Goal: Task Accomplishment & Management: Complete application form

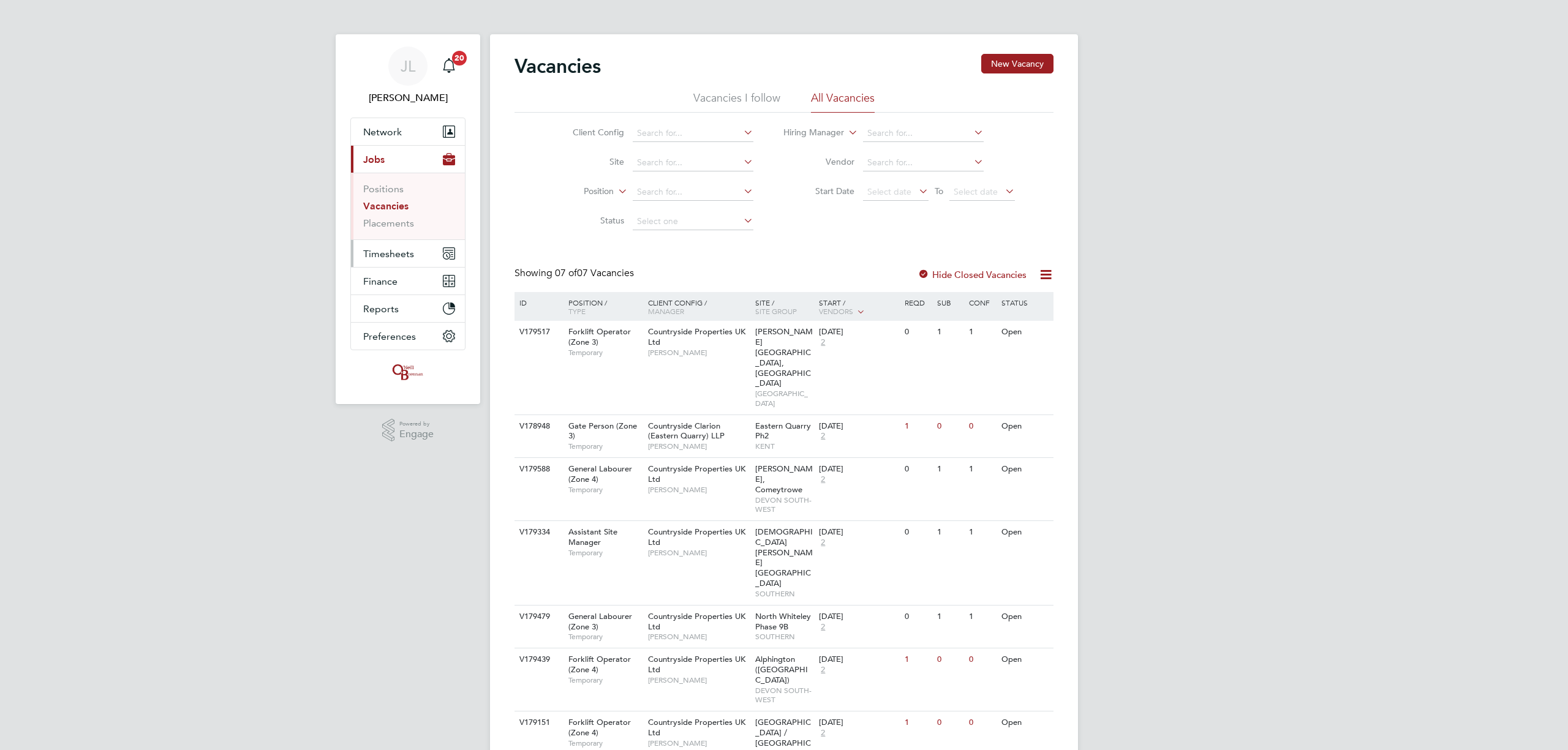
click at [394, 252] on span "Timesheets" at bounding box center [388, 254] width 50 height 12
click at [393, 251] on span "Timesheets" at bounding box center [388, 254] width 50 height 12
click at [399, 213] on link "Timesheets" at bounding box center [388, 216] width 50 height 12
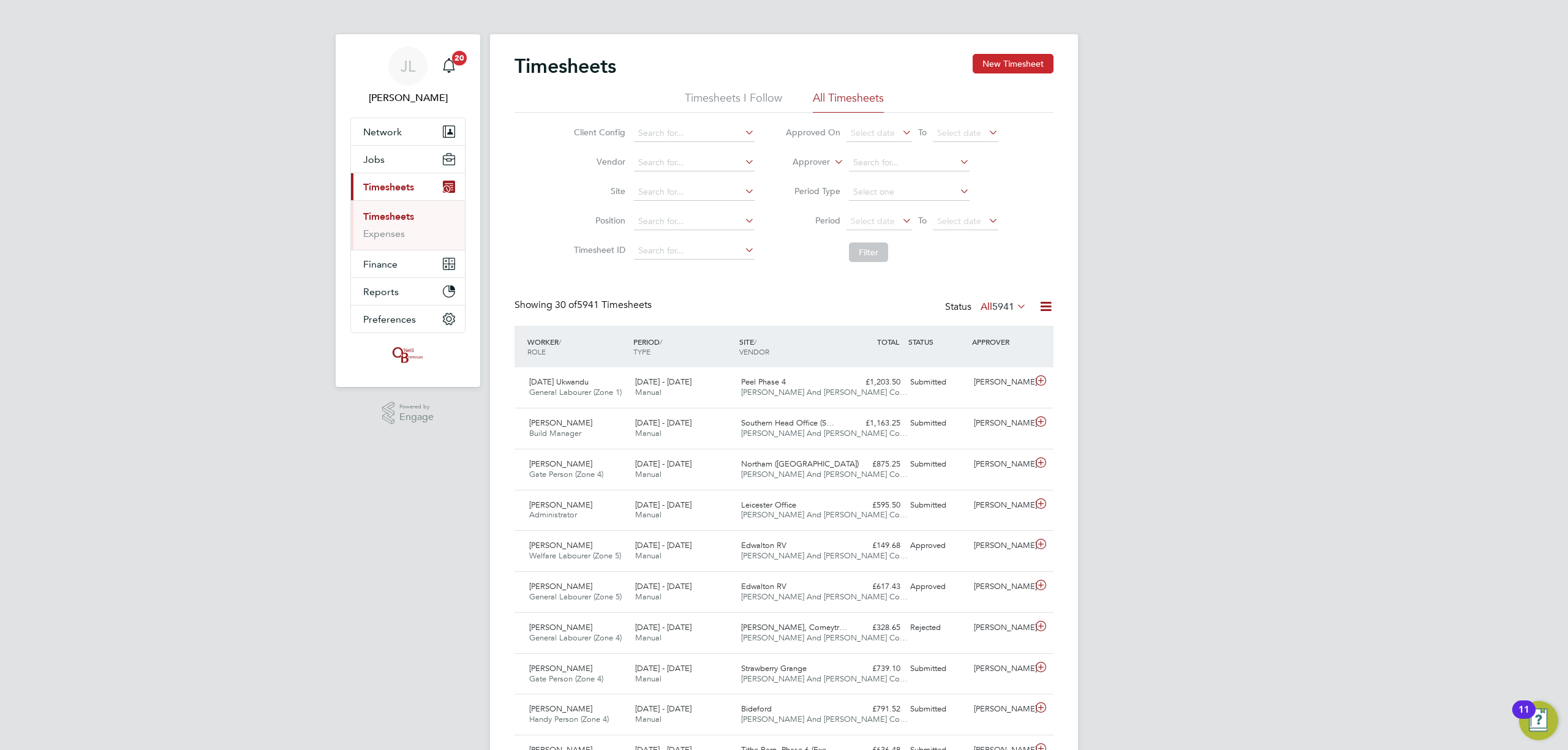
click at [1027, 63] on button "New Timesheet" at bounding box center [1013, 64] width 81 height 20
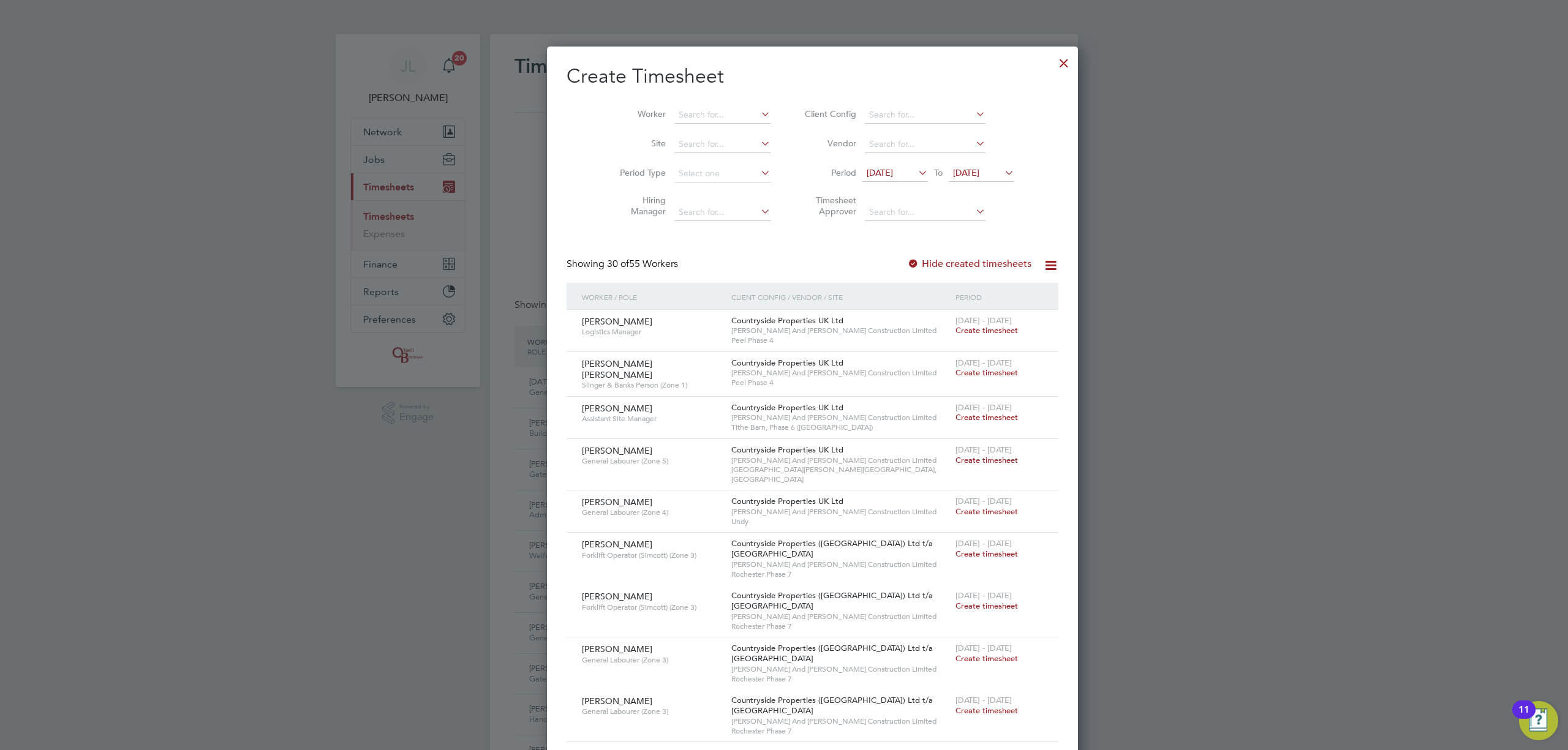
click at [952, 167] on span "26 Aug 2025" at bounding box center [965, 172] width 27 height 11
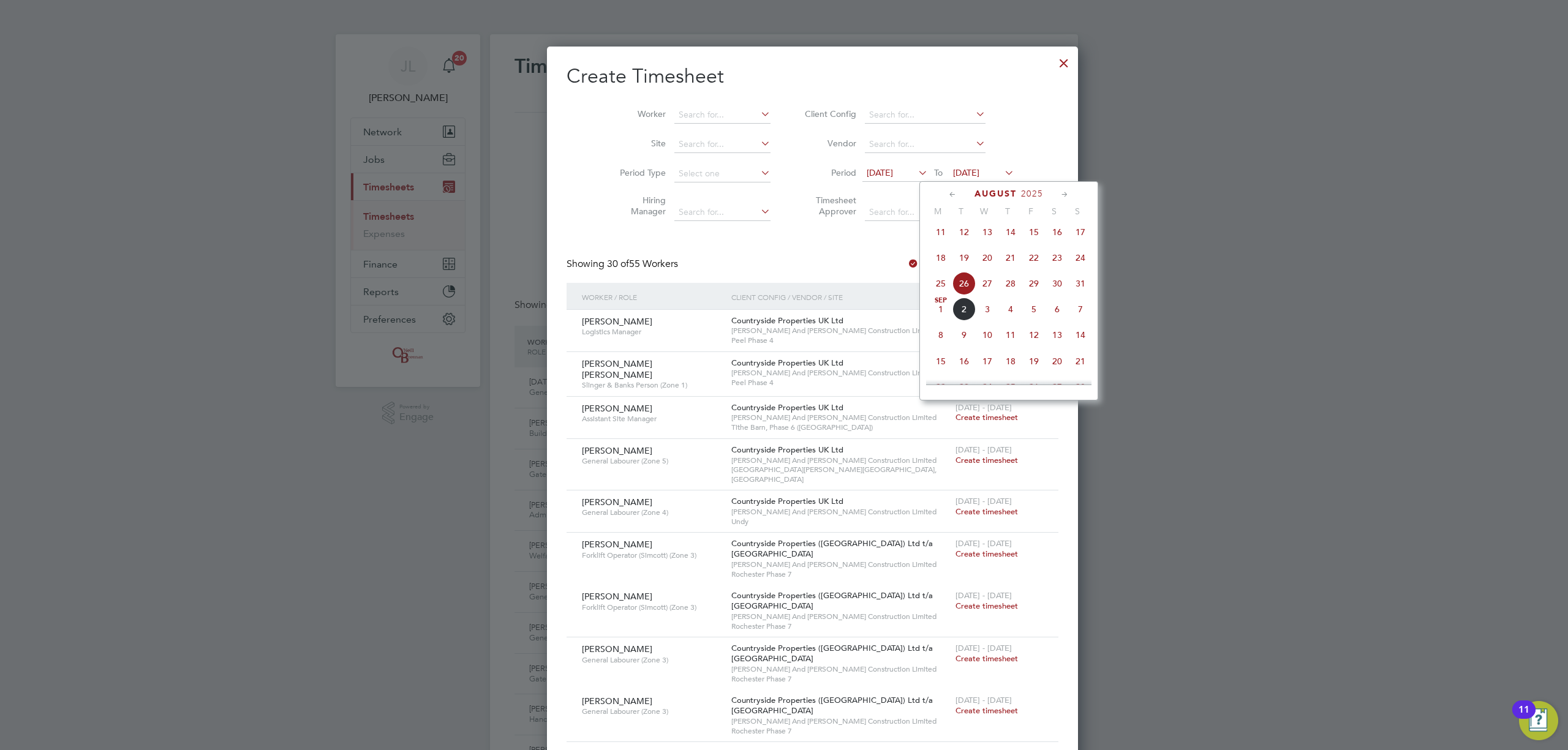
click at [1083, 286] on span "31" at bounding box center [1081, 284] width 24 height 24
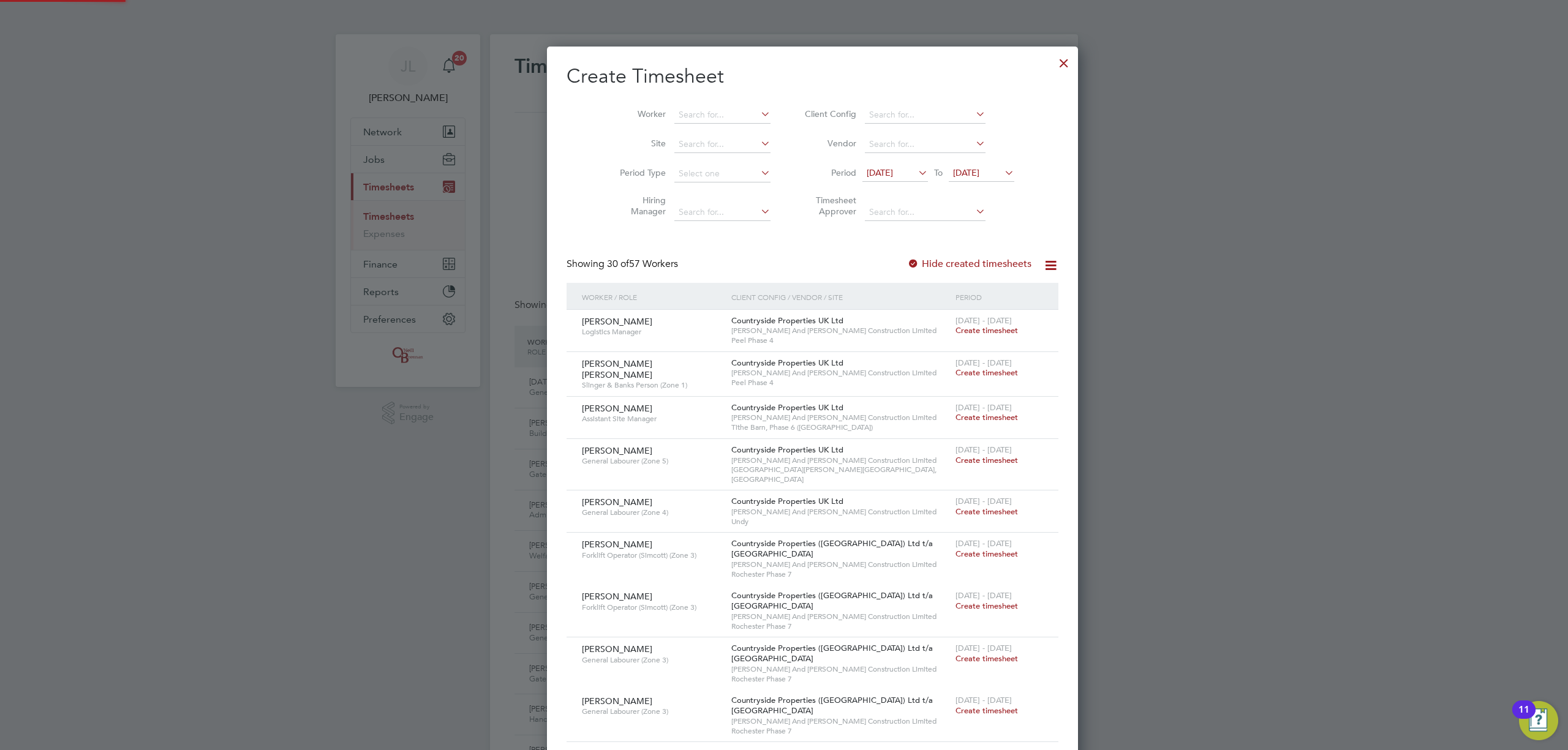
click at [872, 173] on span "19 Aug 2025" at bounding box center [879, 172] width 27 height 11
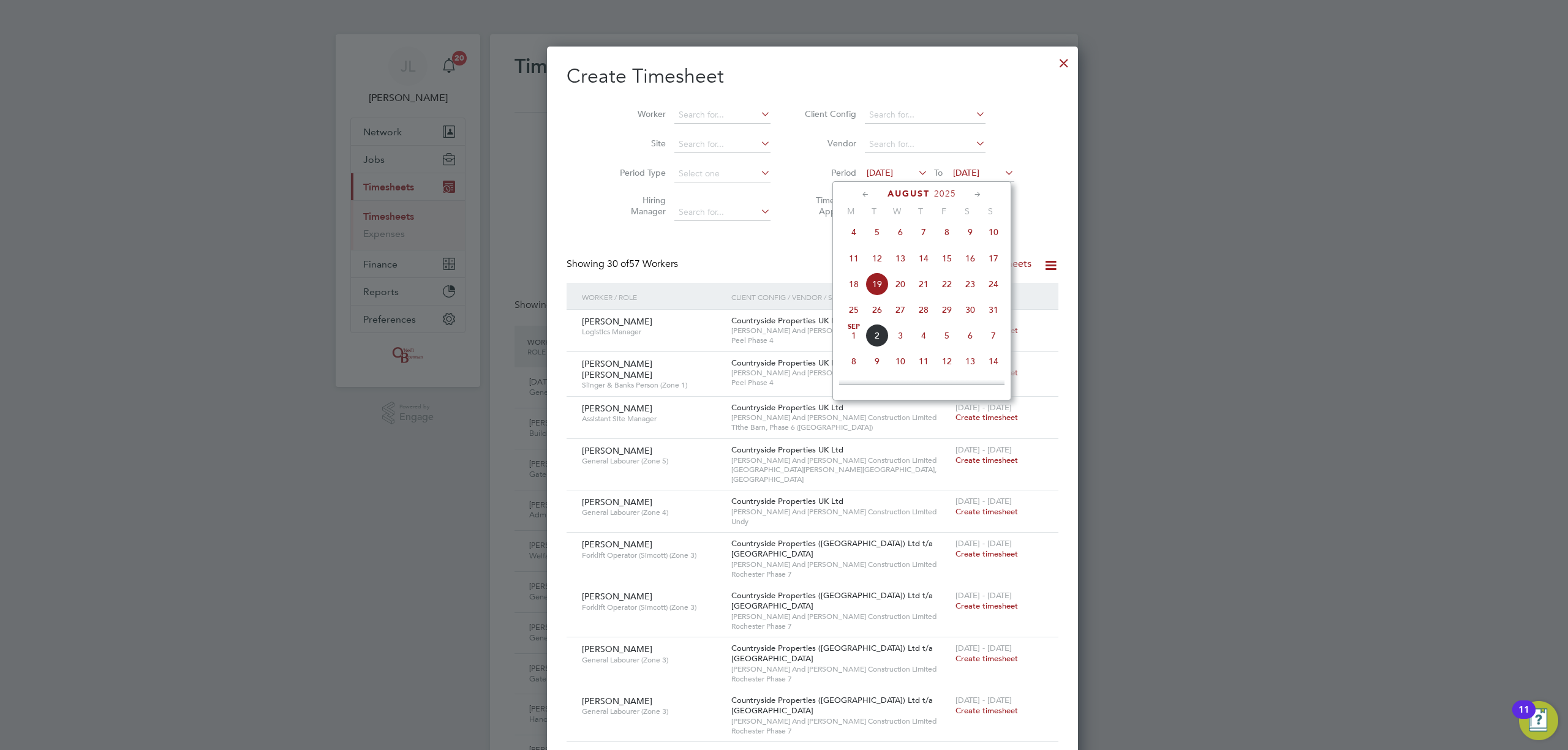
click at [854, 309] on span "25" at bounding box center [854, 310] width 24 height 24
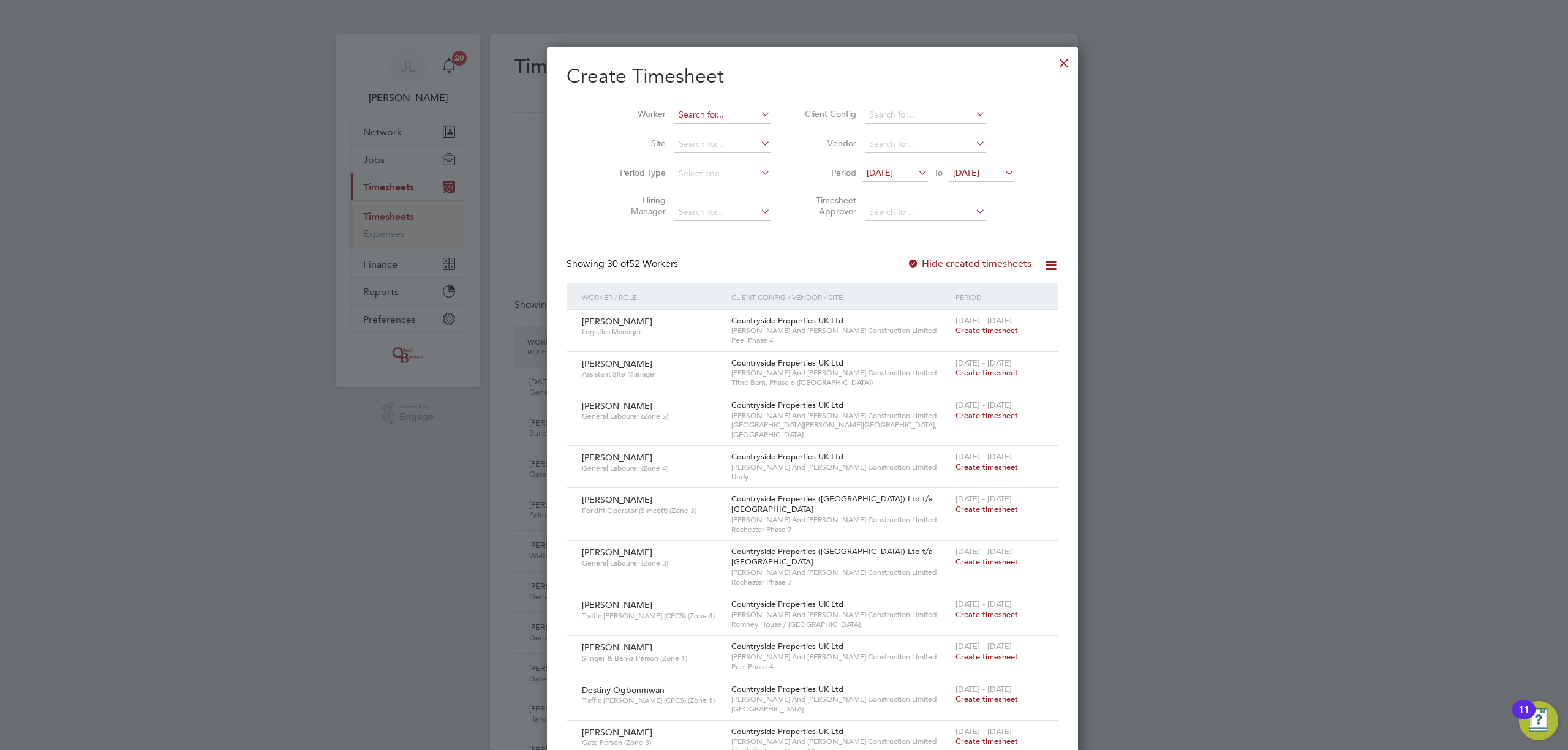
click at [679, 114] on input at bounding box center [721, 115] width 96 height 17
click at [679, 191] on li "Liam Kelly" at bounding box center [720, 198] width 151 height 17
type input "Liam Kelly"
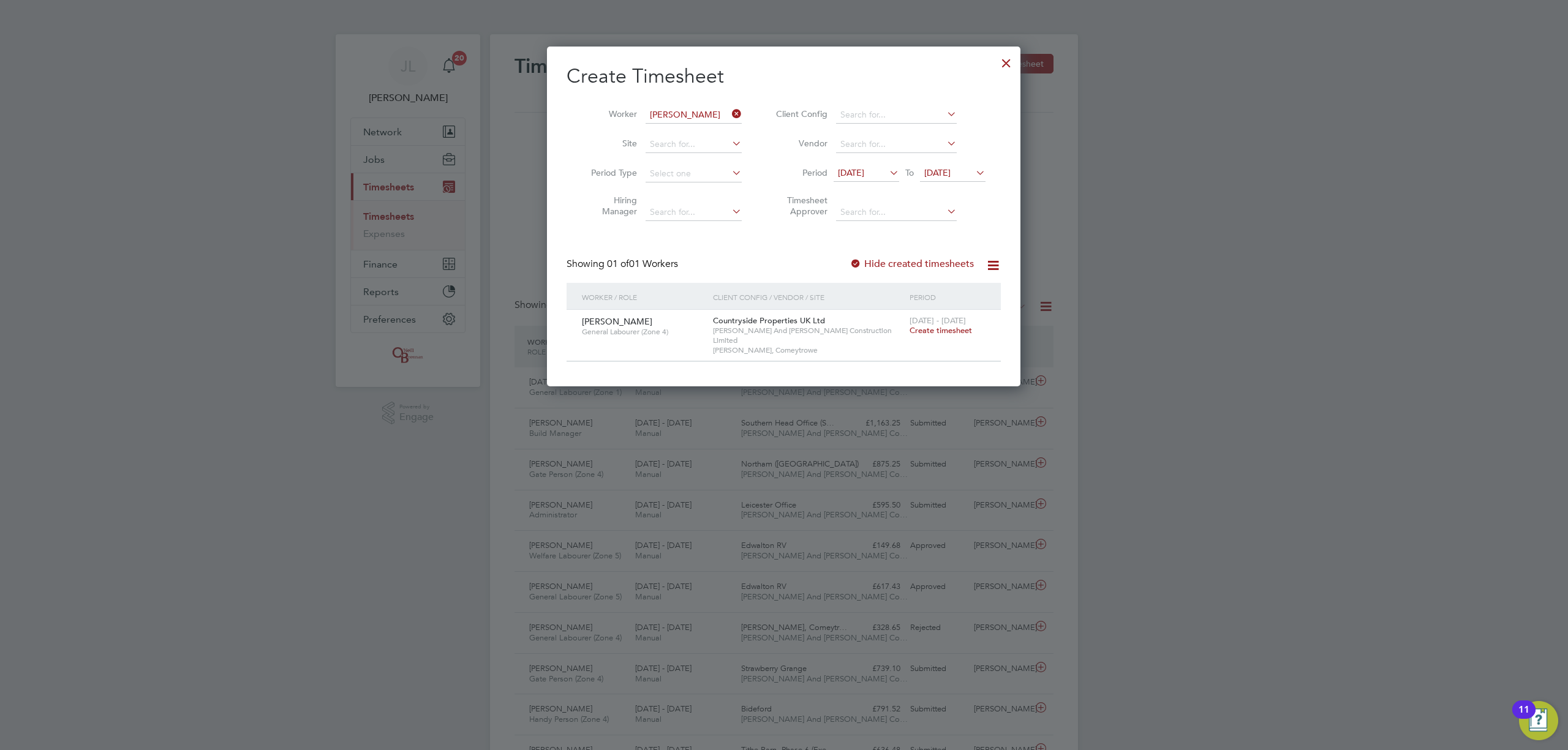
click at [947, 329] on span "Create timesheet" at bounding box center [940, 330] width 62 height 11
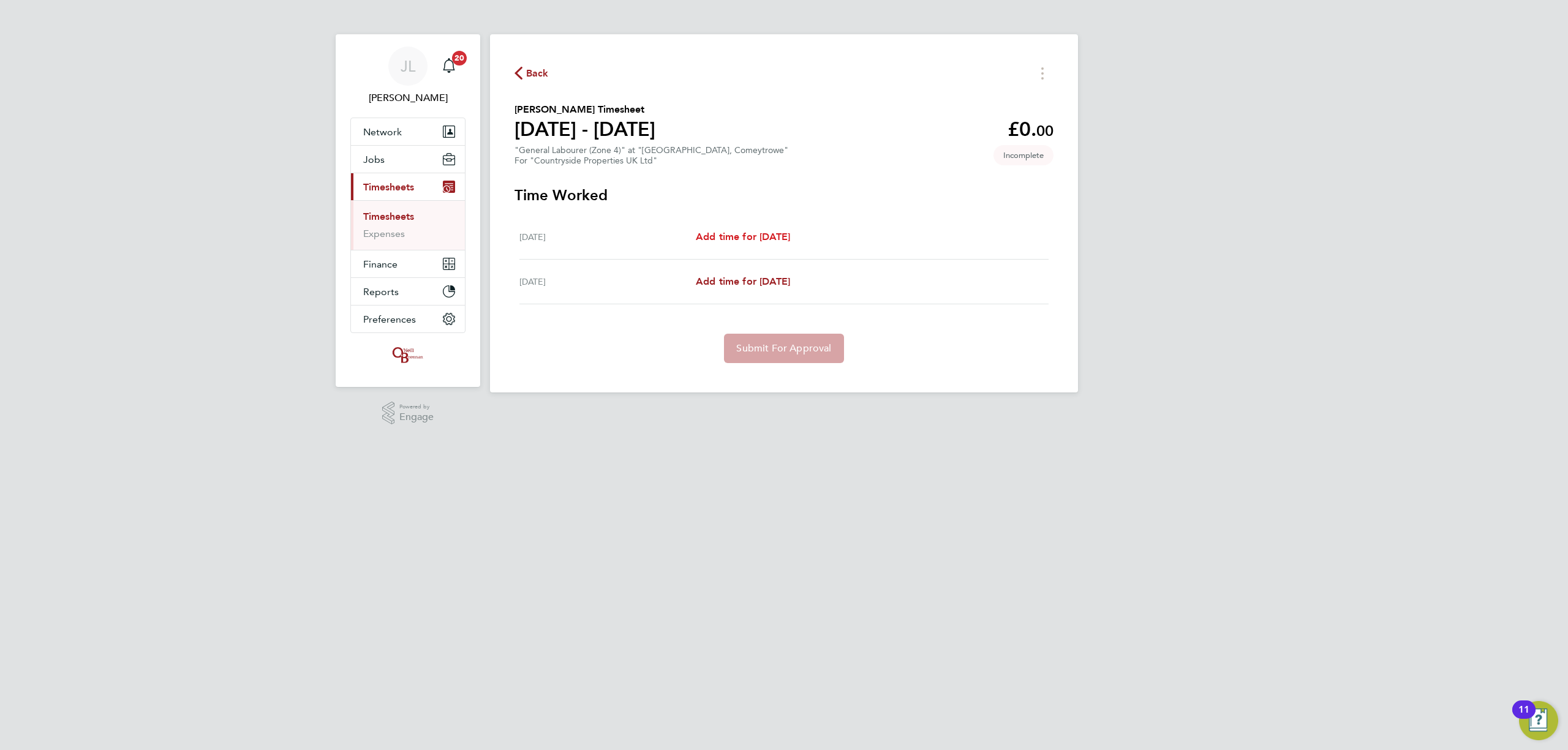
click at [780, 237] on span "Add time for Thu 28 Aug" at bounding box center [742, 237] width 94 height 12
select select "30"
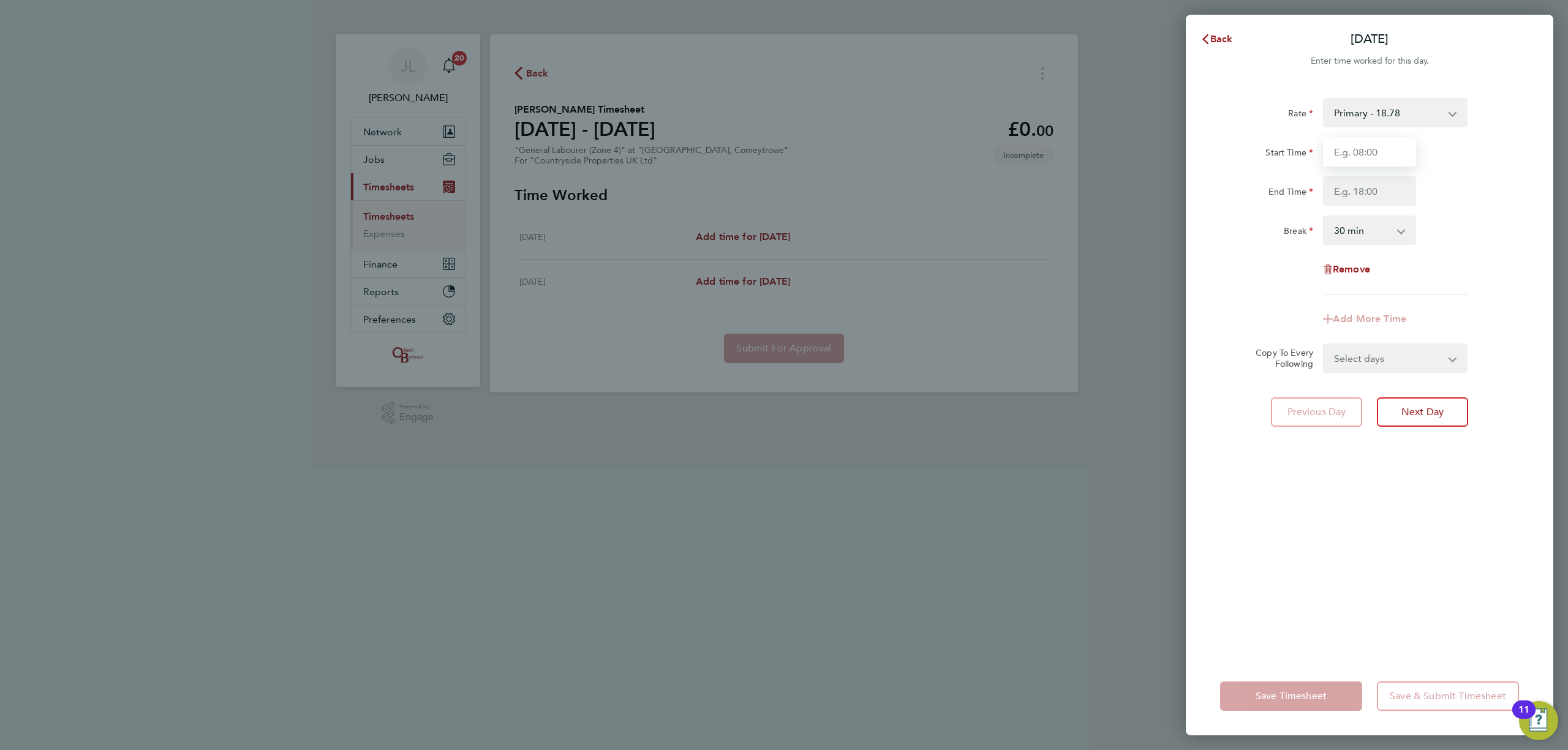
drag, startPoint x: 1348, startPoint y: 150, endPoint x: 1364, endPoint y: 162, distance: 20.0
click at [1348, 150] on input "Start Time" at bounding box center [1369, 152] width 93 height 30
type input "07:30"
click at [1372, 190] on input "End Time" at bounding box center [1369, 192] width 93 height 30
type input "17:00"
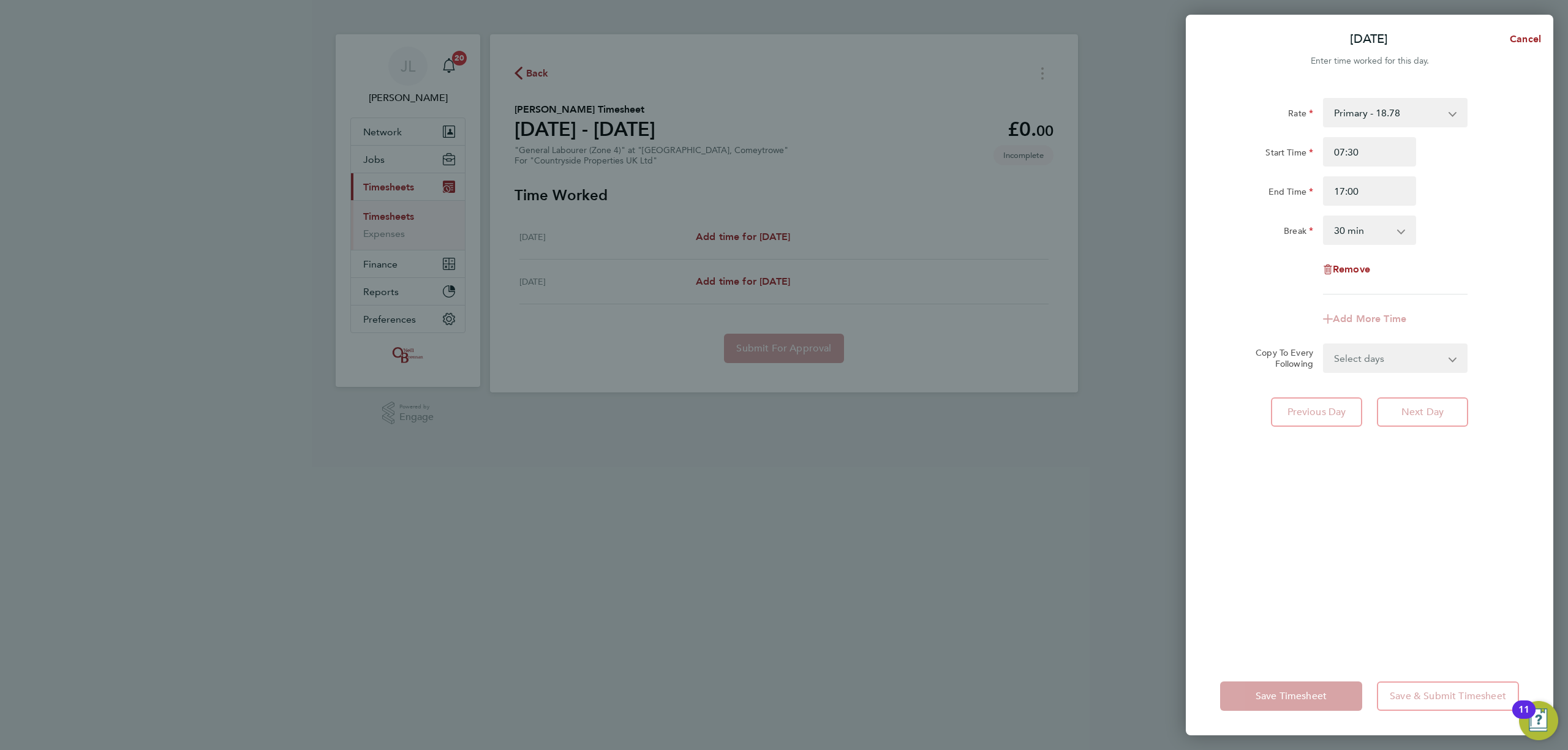
drag, startPoint x: 1313, startPoint y: 632, endPoint x: 1312, endPoint y: 595, distance: 37.0
click at [1312, 627] on div "Rate Primary - 18.78 Start Time 07:30 End Time 17:00 Break 0 min 15 min 30 min …" at bounding box center [1369, 370] width 368 height 574
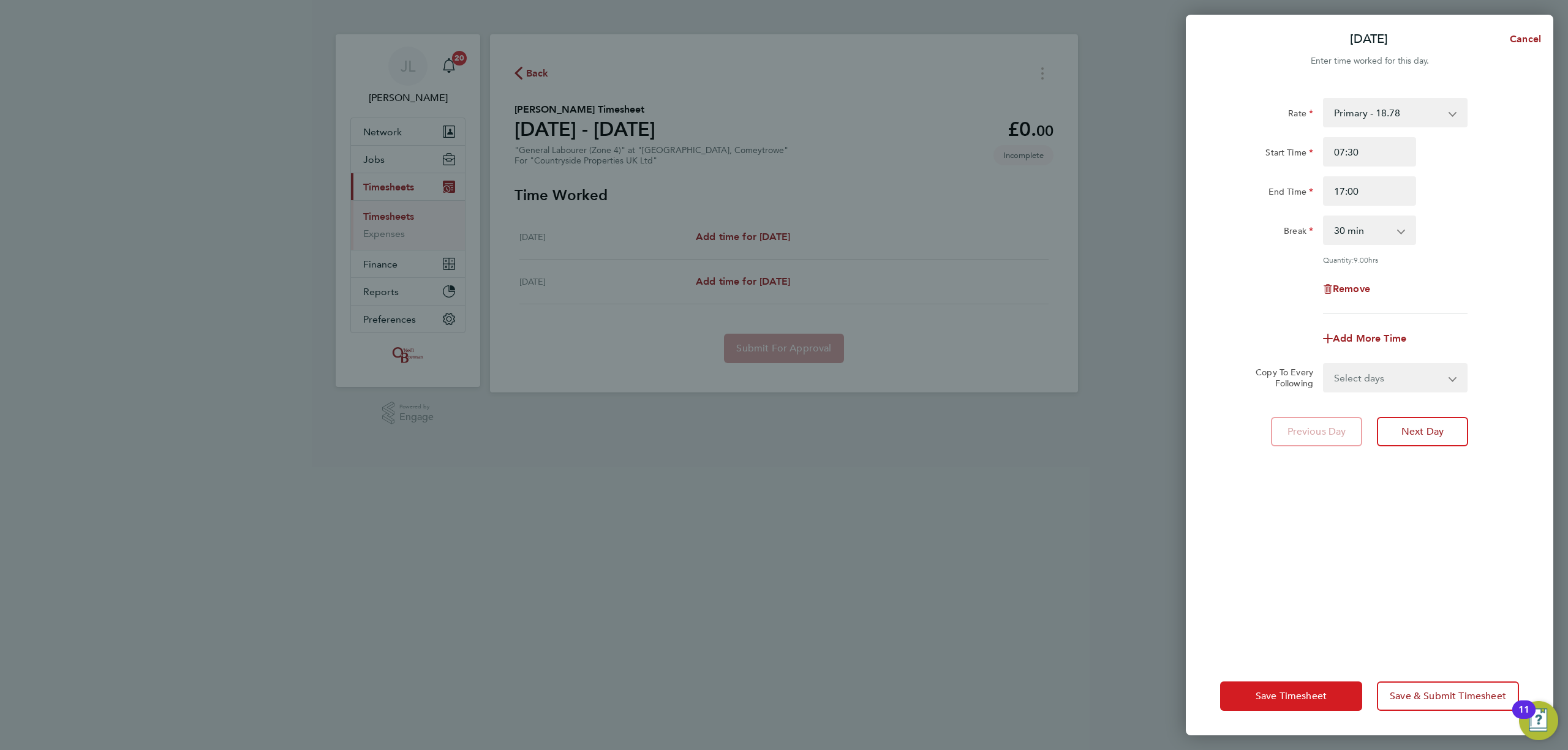
drag, startPoint x: 1260, startPoint y: 697, endPoint x: 1257, endPoint y: 687, distance: 10.4
click at [1260, 696] on span "Save Timesheet" at bounding box center [1291, 697] width 71 height 12
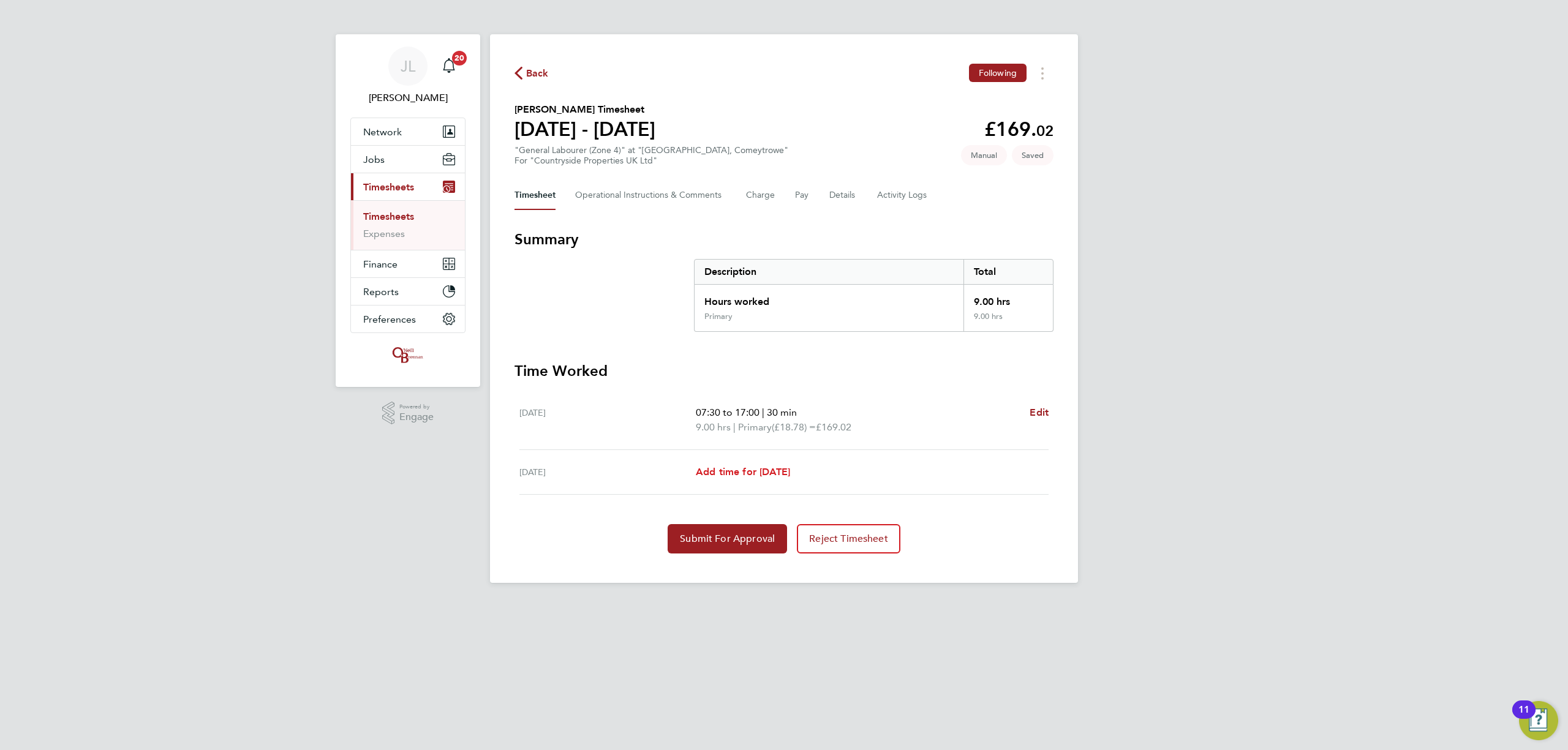
click at [735, 465] on link "Add time for Fri 29 Aug" at bounding box center [742, 471] width 94 height 15
select select "30"
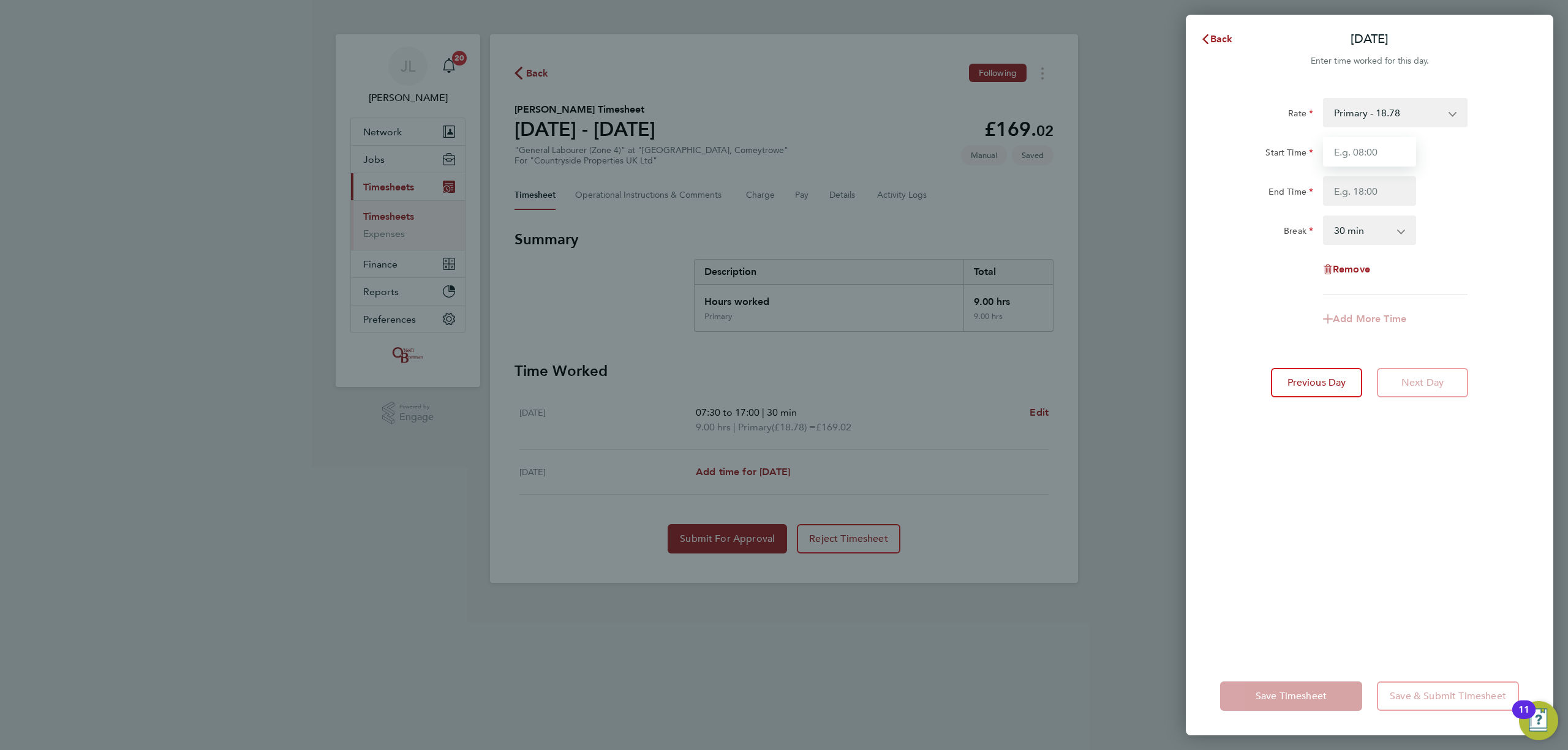
click at [1343, 157] on input "Start Time" at bounding box center [1369, 152] width 93 height 30
type input "07:30"
click at [1378, 185] on input "End Time" at bounding box center [1369, 192] width 93 height 30
type input "10:00"
click at [1331, 503] on div "Rate Primary - 18.78 Start Time 07:30 End Time 10:00 Break 0 min 15 min 30 min …" at bounding box center [1369, 370] width 368 height 574
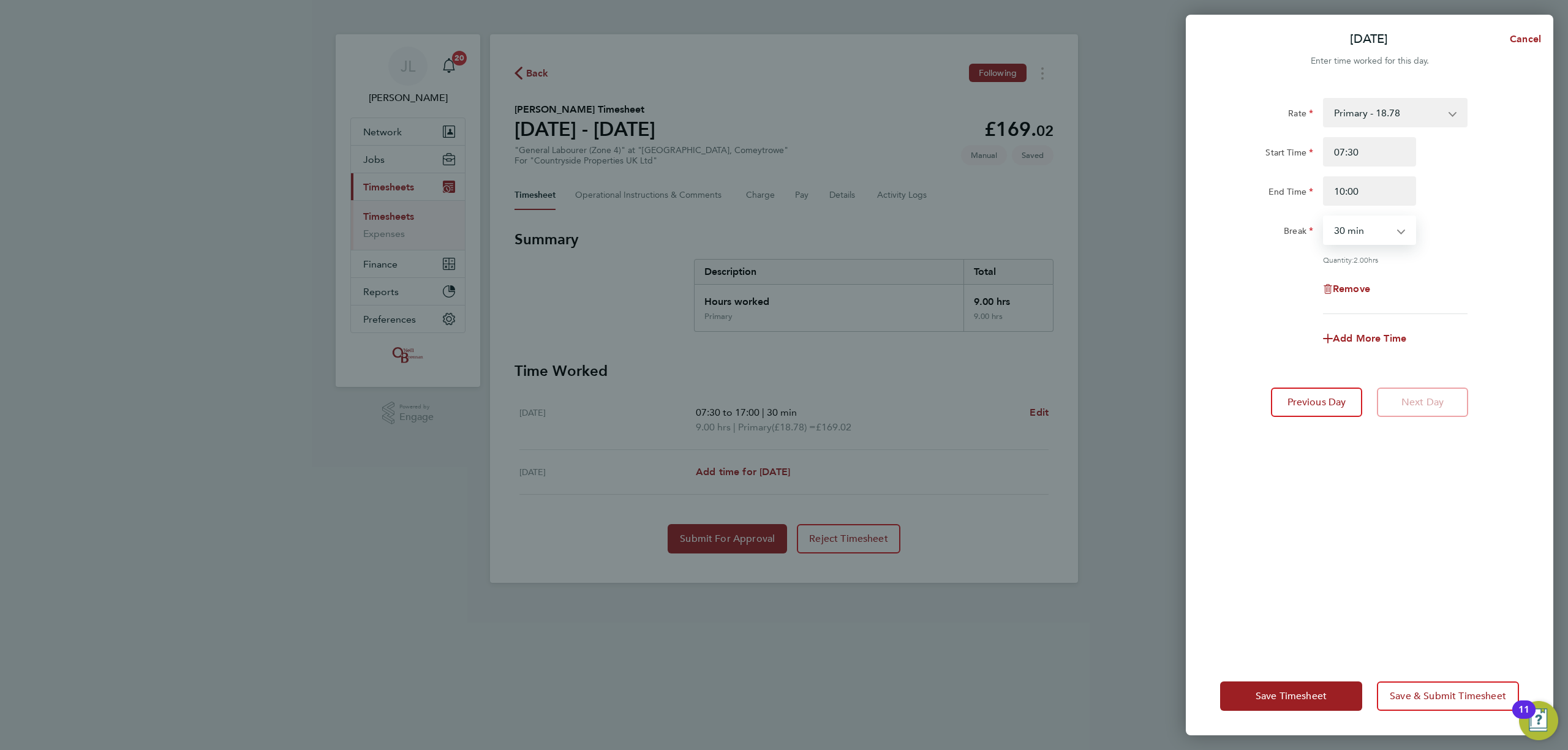
click at [1376, 219] on select "0 min 15 min 30 min 45 min 60 min 75 min 90 min" at bounding box center [1362, 229] width 76 height 27
select select "0"
click at [1324, 216] on select "0 min 15 min 30 min 45 min 60 min 75 min 90 min" at bounding box center [1362, 229] width 76 height 27
click at [1421, 473] on div "Rate Primary - 18.78 Start Time 07:30 End Time 10:00 Break 0 min 15 min 30 min …" at bounding box center [1369, 370] width 368 height 574
click at [1243, 687] on button "Save Timesheet" at bounding box center [1291, 697] width 142 height 30
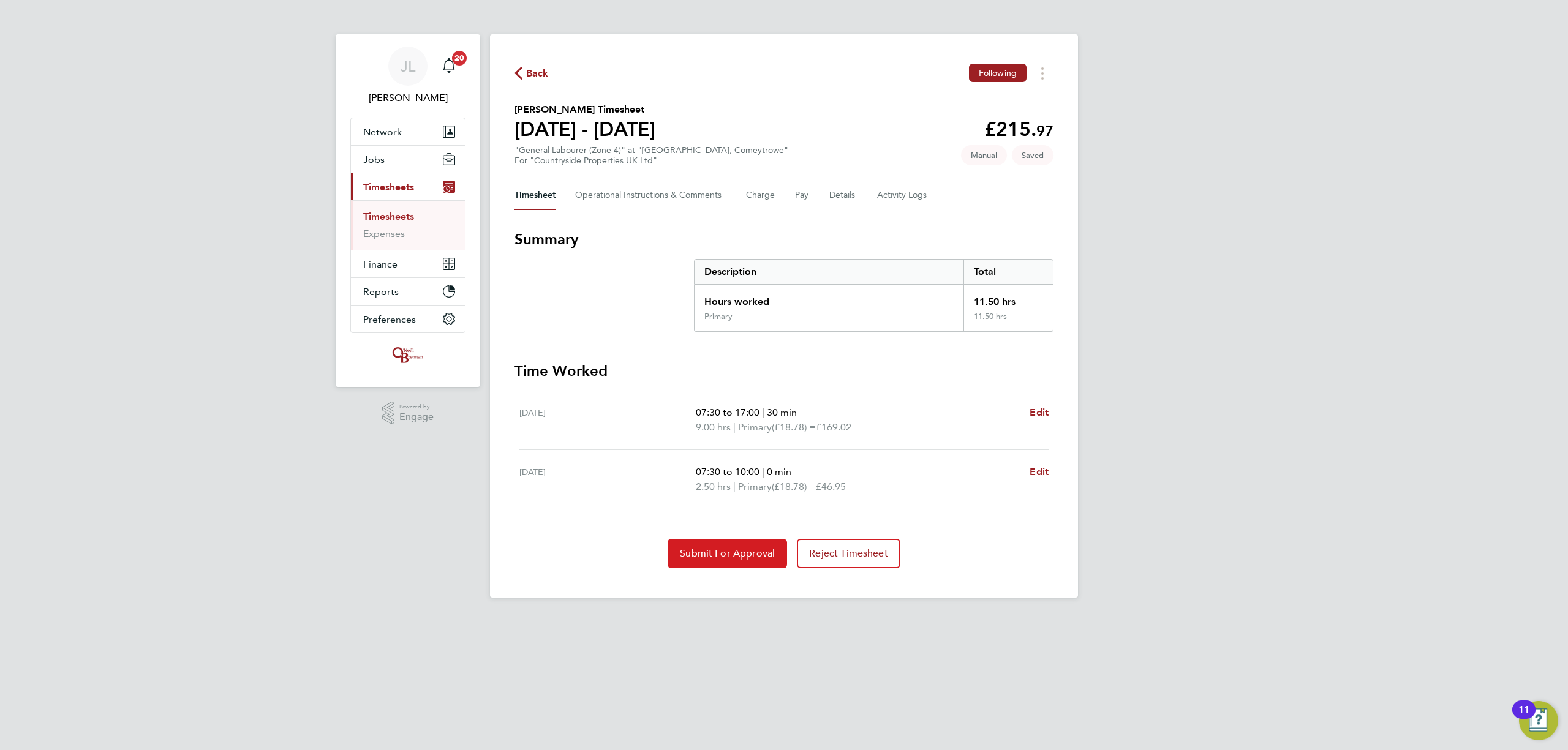
click at [721, 550] on span "Submit For Approval" at bounding box center [727, 553] width 95 height 12
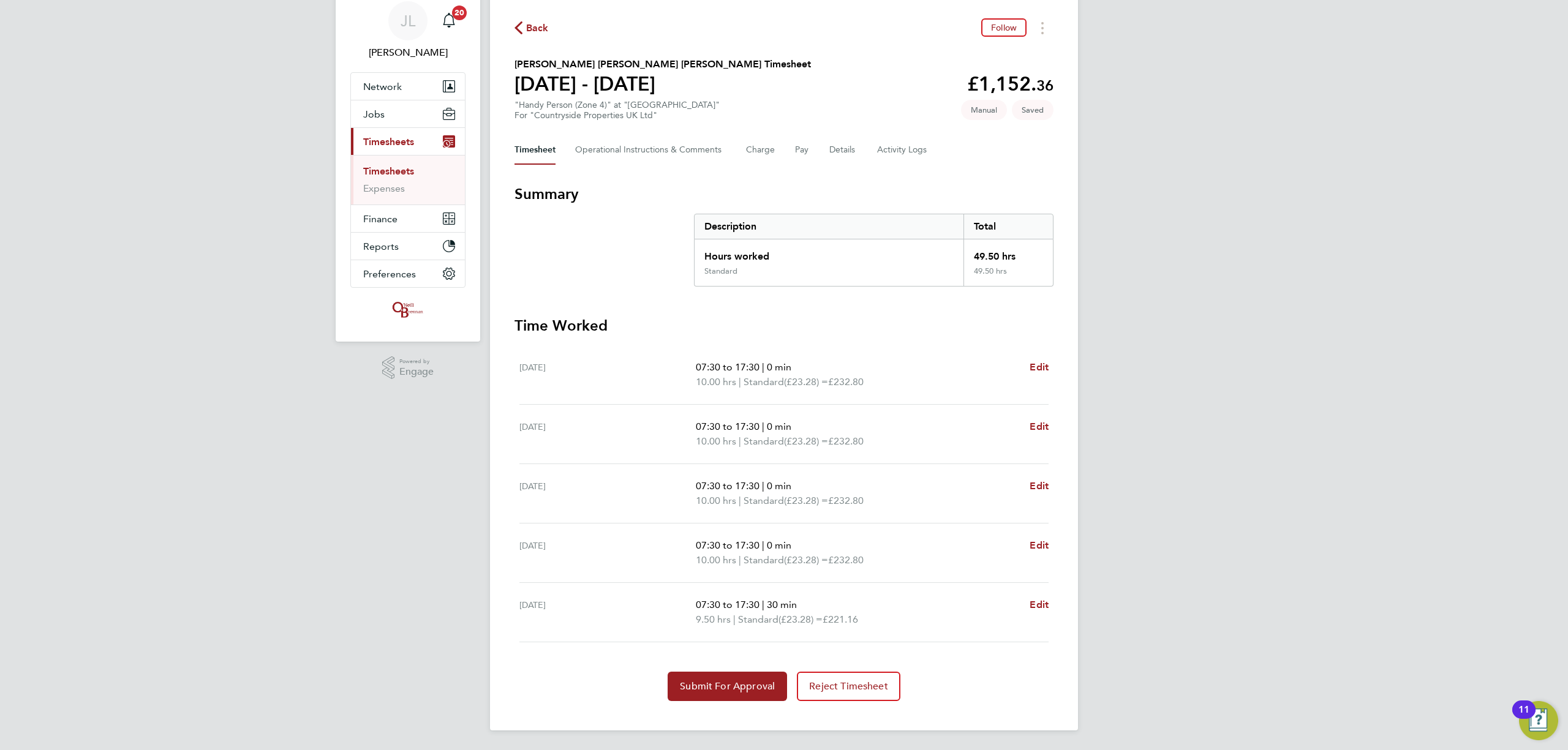
scroll to position [46, 0]
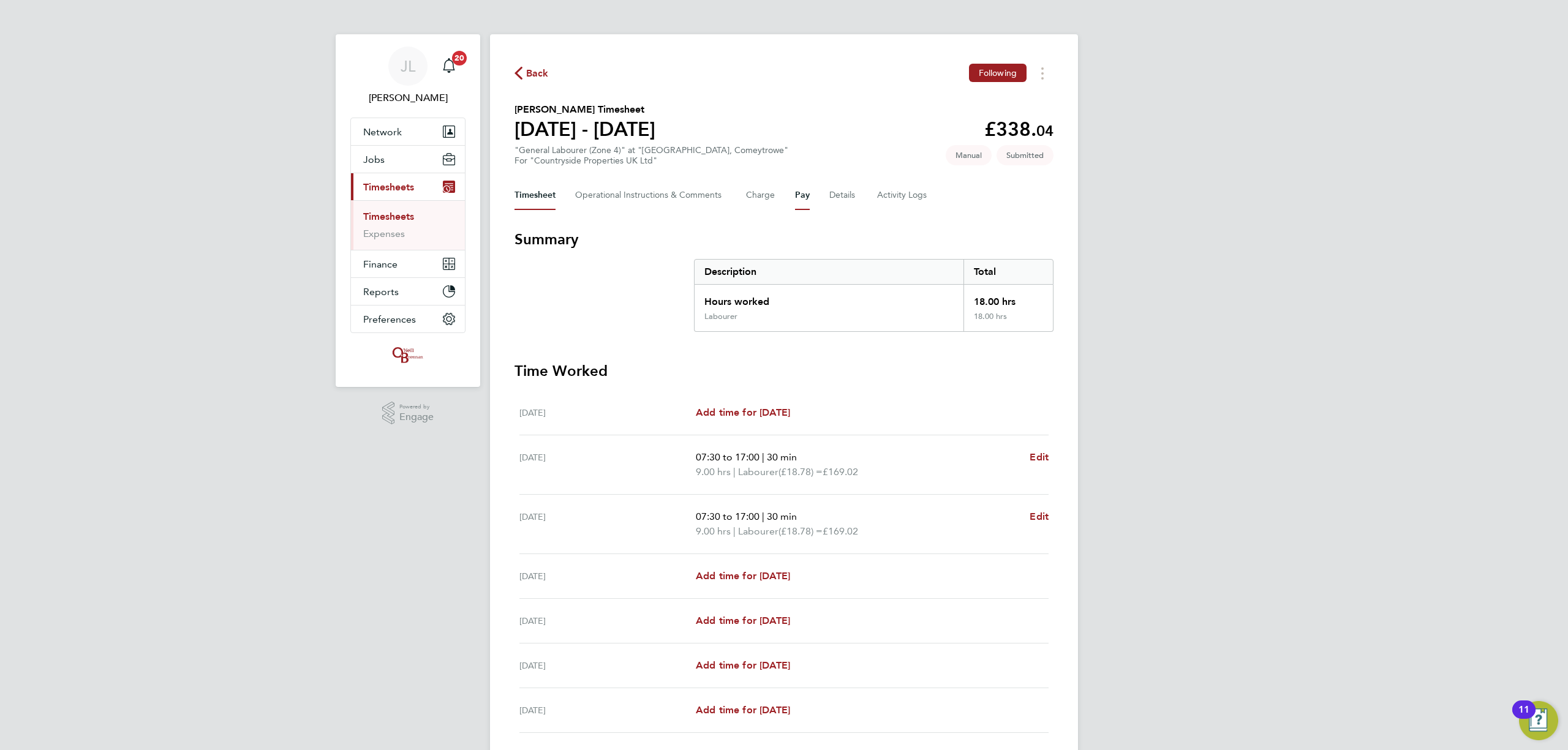
click at [796, 190] on button "Pay" at bounding box center [802, 196] width 15 height 30
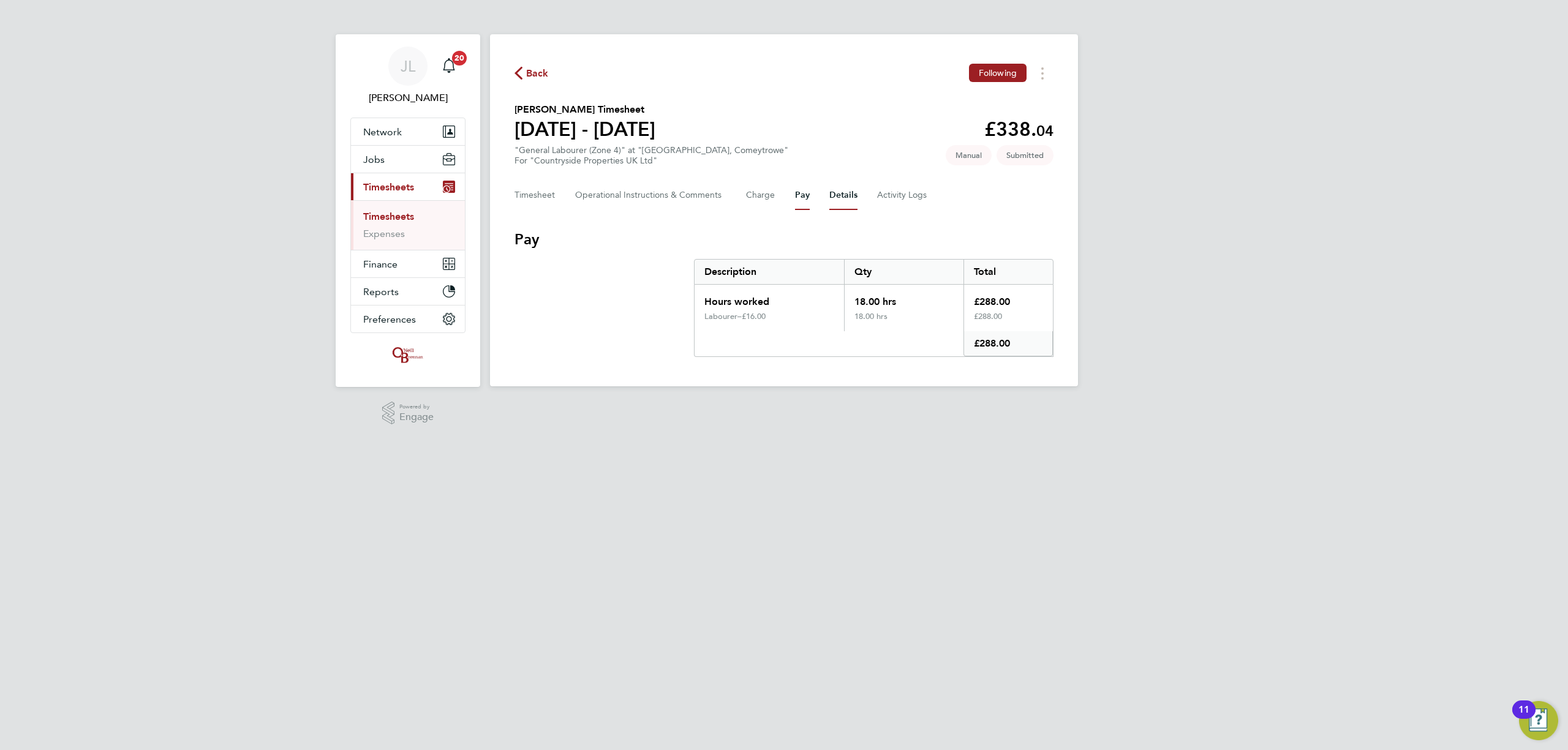
click at [843, 192] on button "Details" at bounding box center [843, 196] width 29 height 30
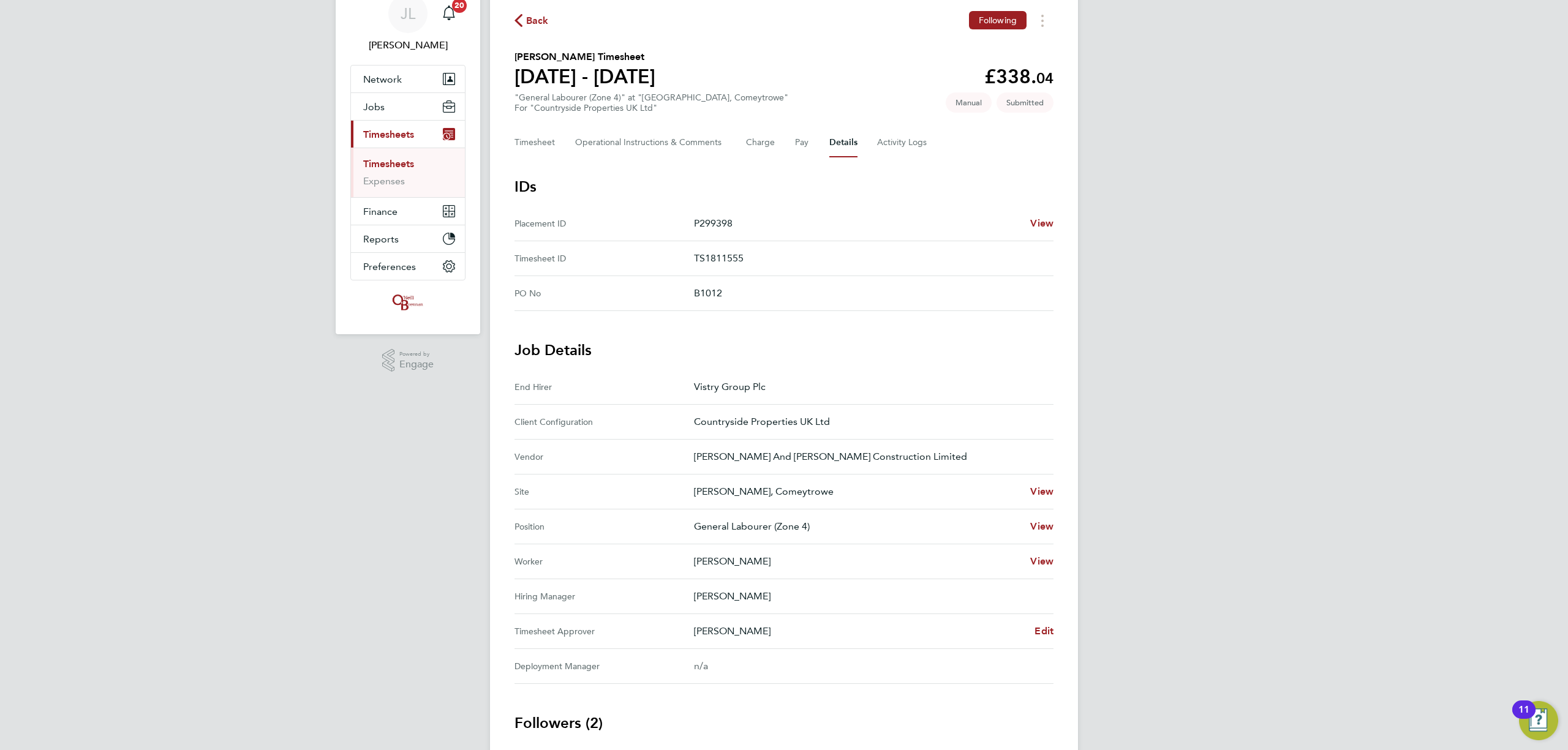
scroll to position [81, 0]
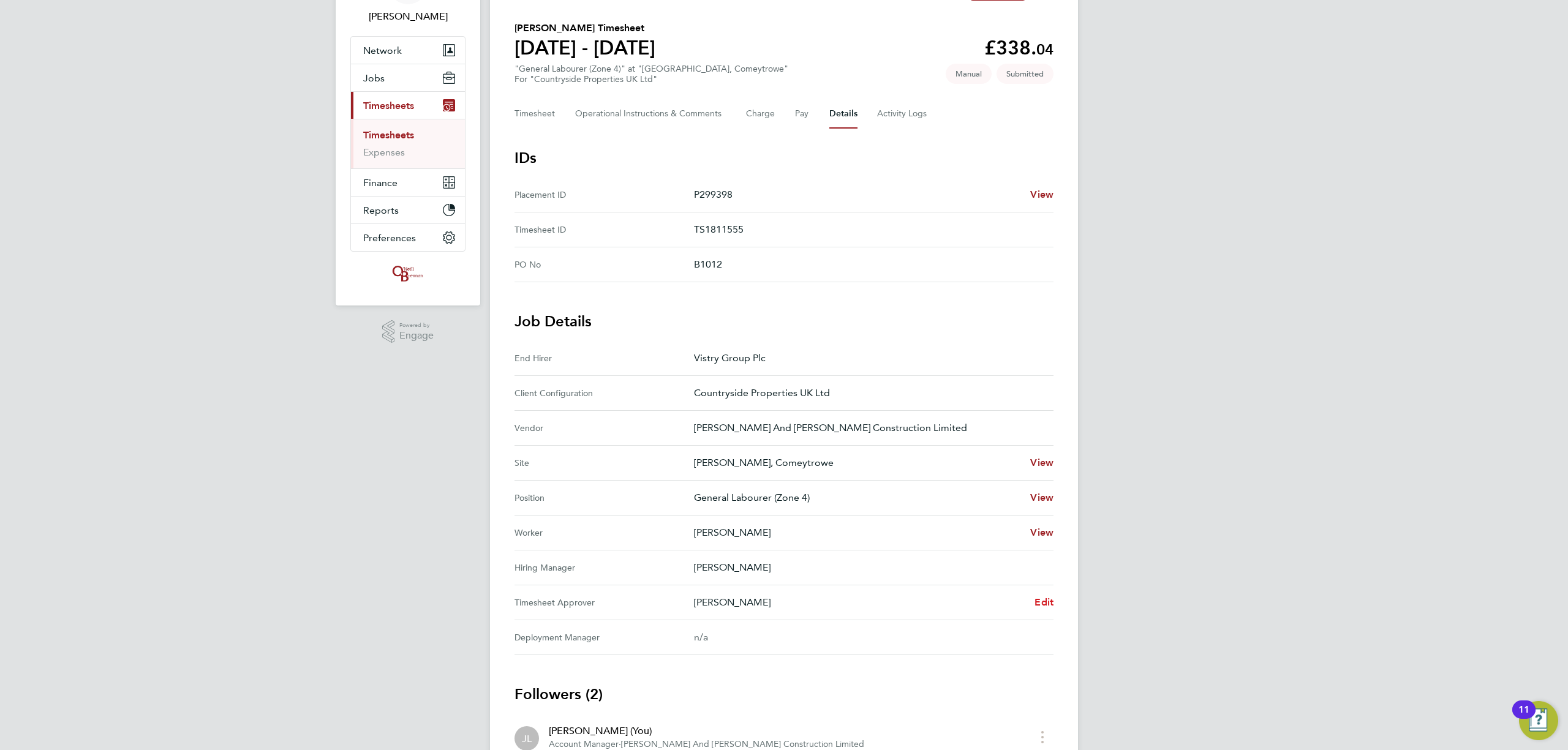
click at [1039, 598] on span "Edit" at bounding box center [1043, 603] width 19 height 12
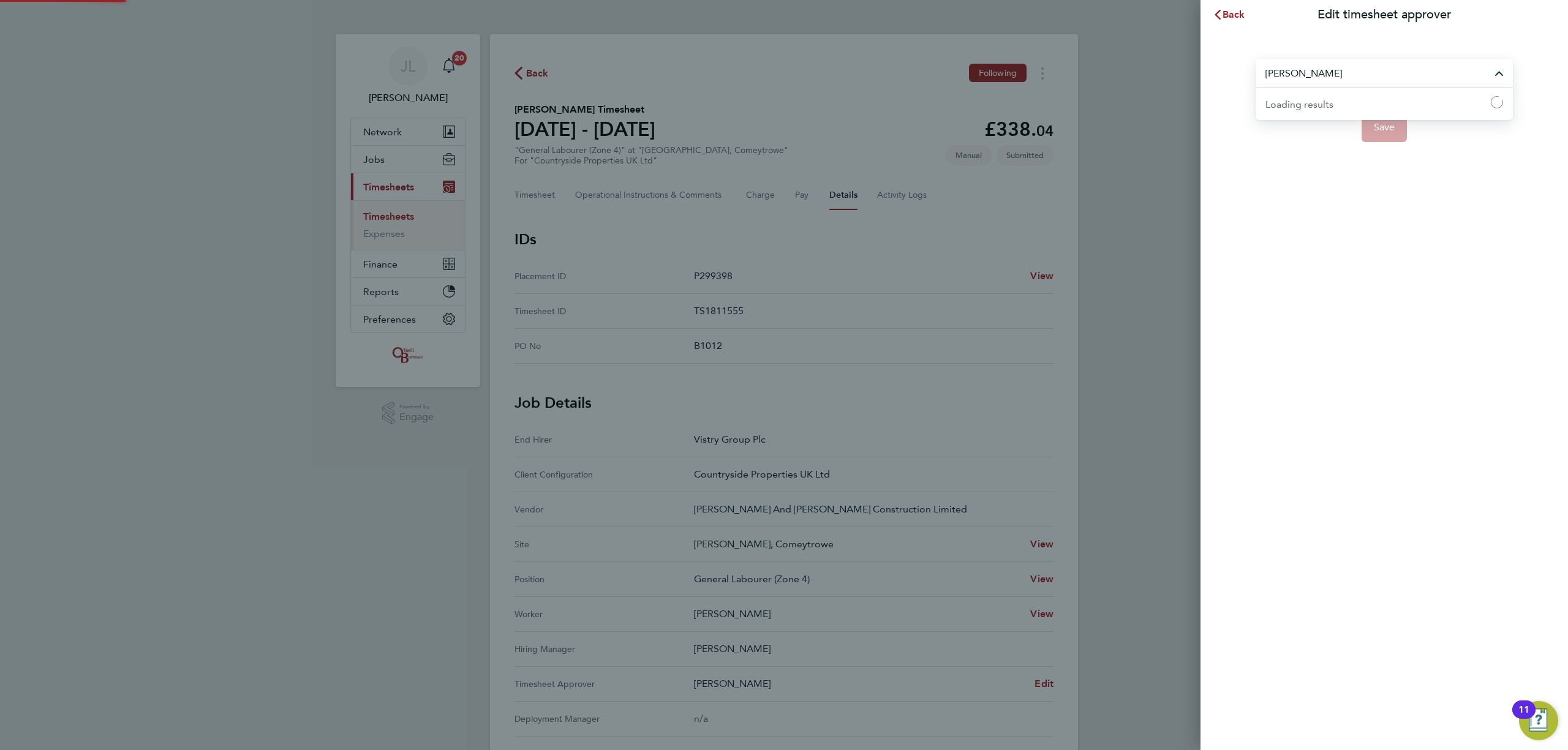
click at [1346, 62] on input "[PERSON_NAME]" at bounding box center [1384, 73] width 257 height 29
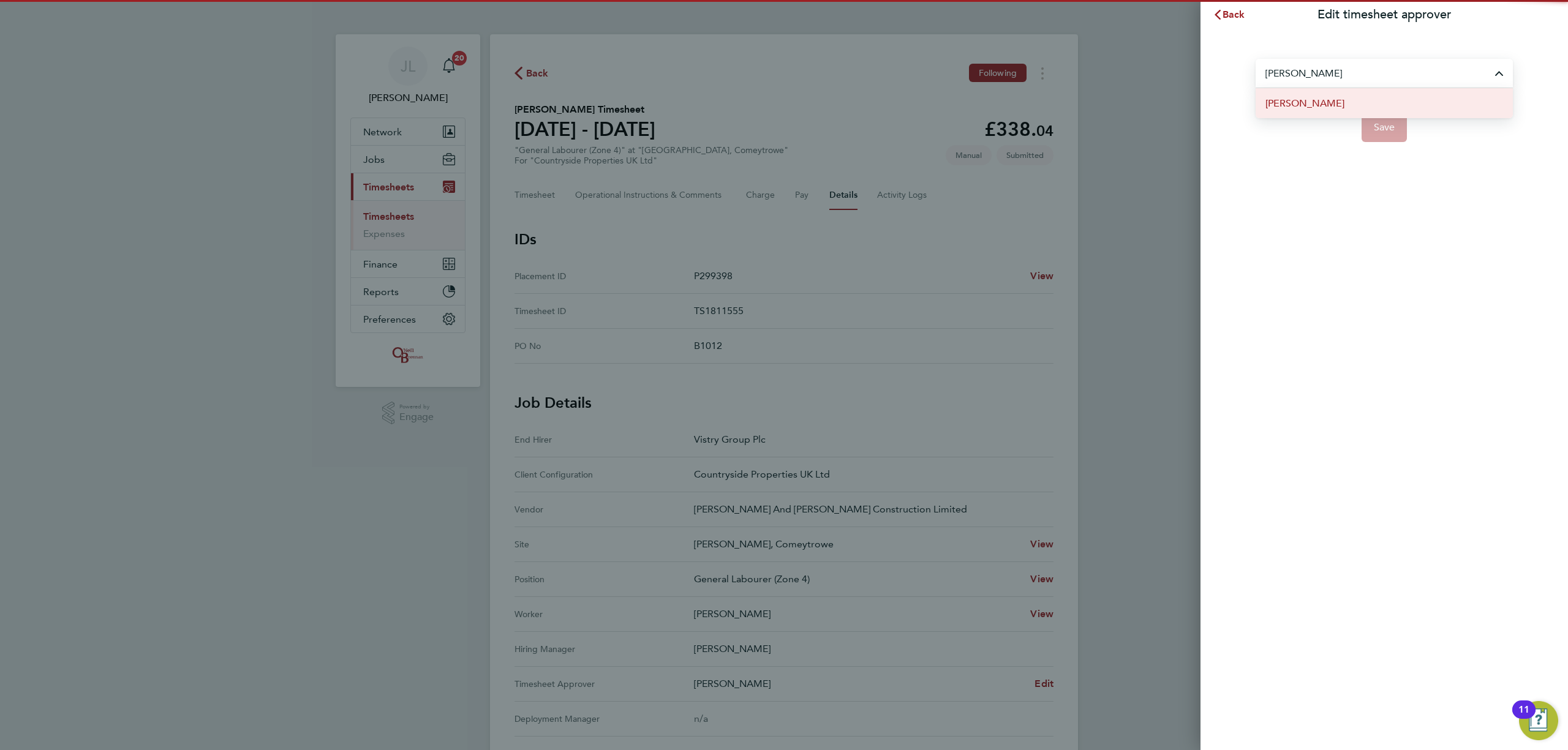
click at [1294, 102] on span "[PERSON_NAME]" at bounding box center [1305, 103] width 79 height 15
type input "[PERSON_NAME]"
click at [1394, 127] on span "Save" at bounding box center [1384, 127] width 22 height 12
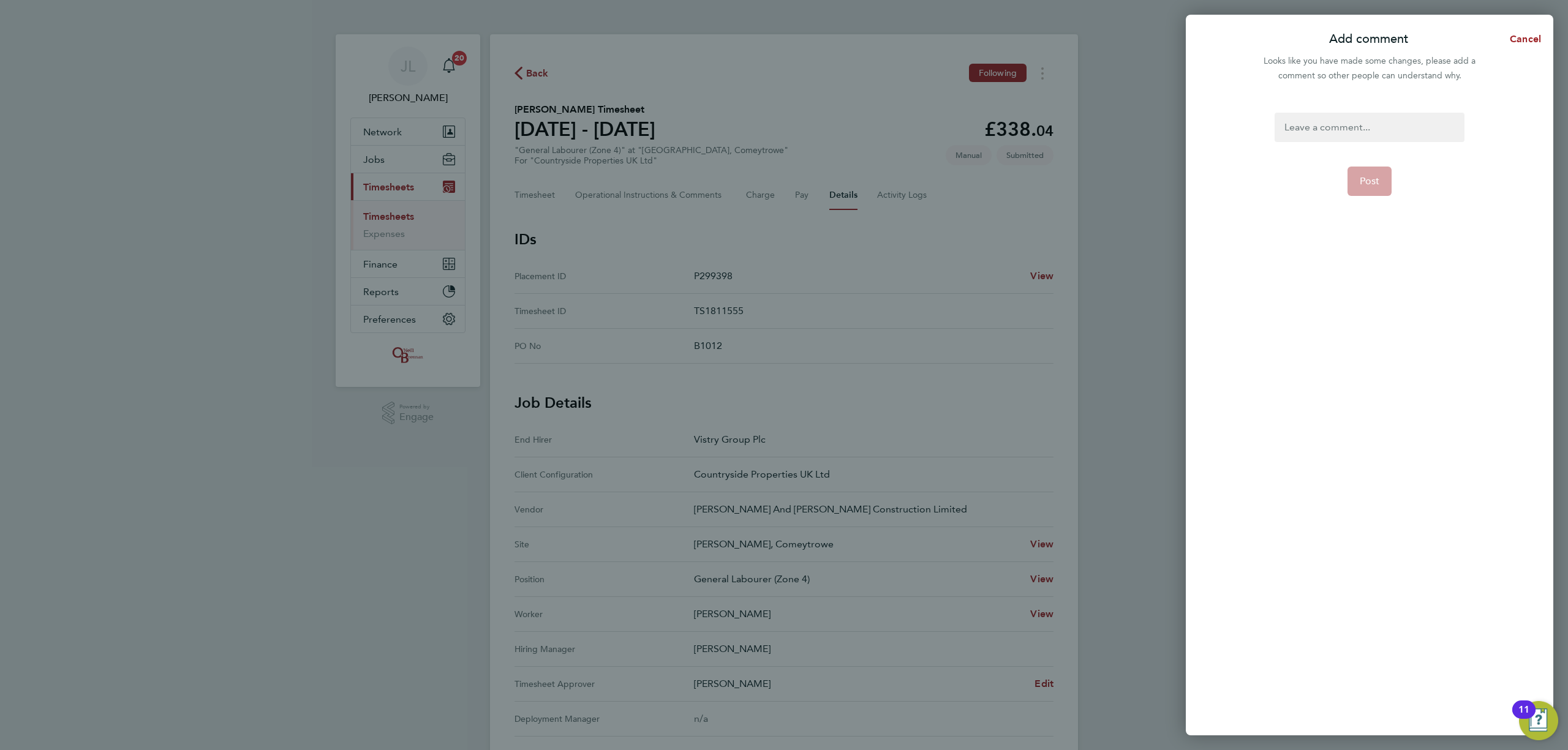
click at [1361, 124] on div at bounding box center [1369, 127] width 190 height 30
click at [1331, 121] on div at bounding box center [1369, 127] width 190 height 30
click at [1372, 180] on span "Post" at bounding box center [1369, 181] width 20 height 12
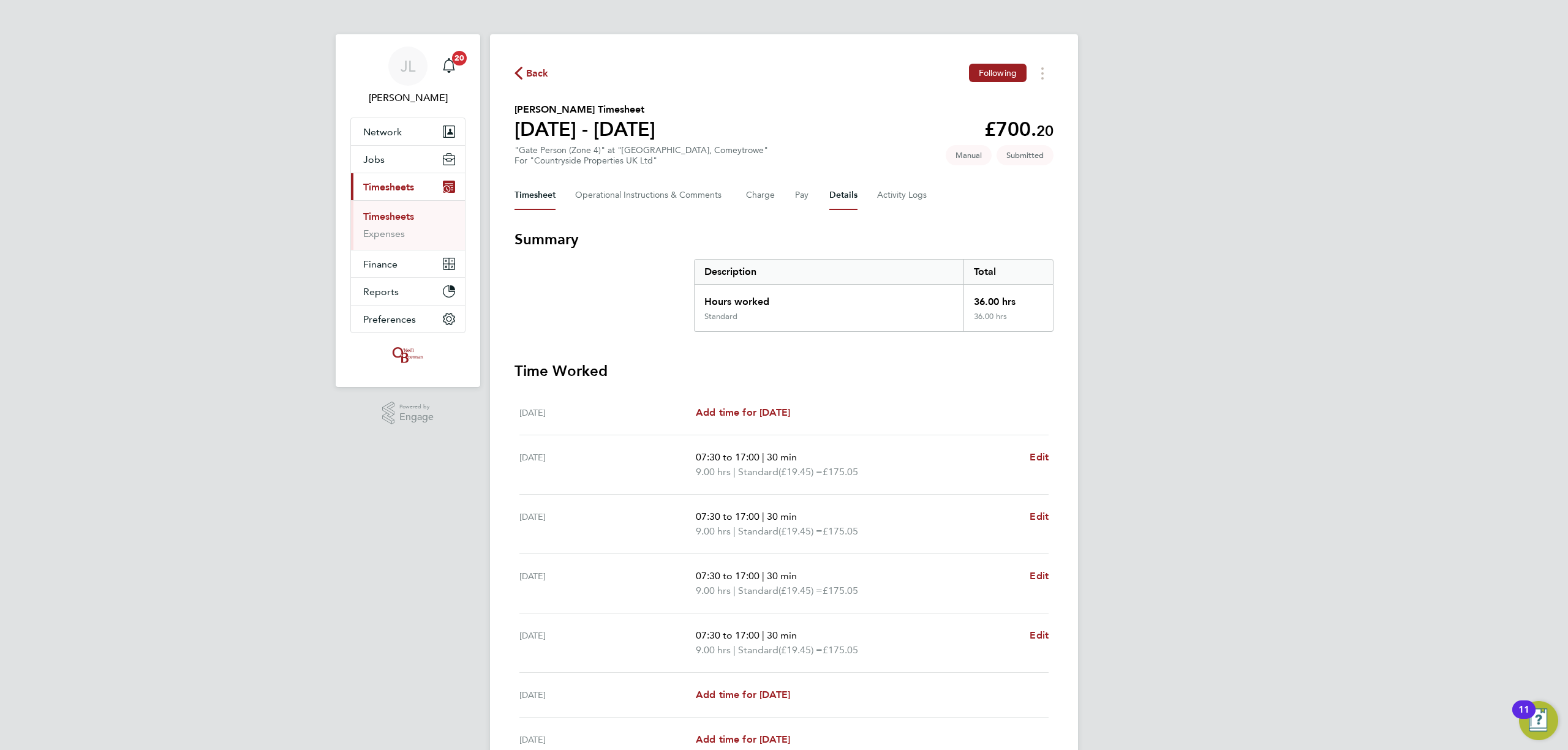
click at [836, 190] on button "Details" at bounding box center [843, 196] width 29 height 30
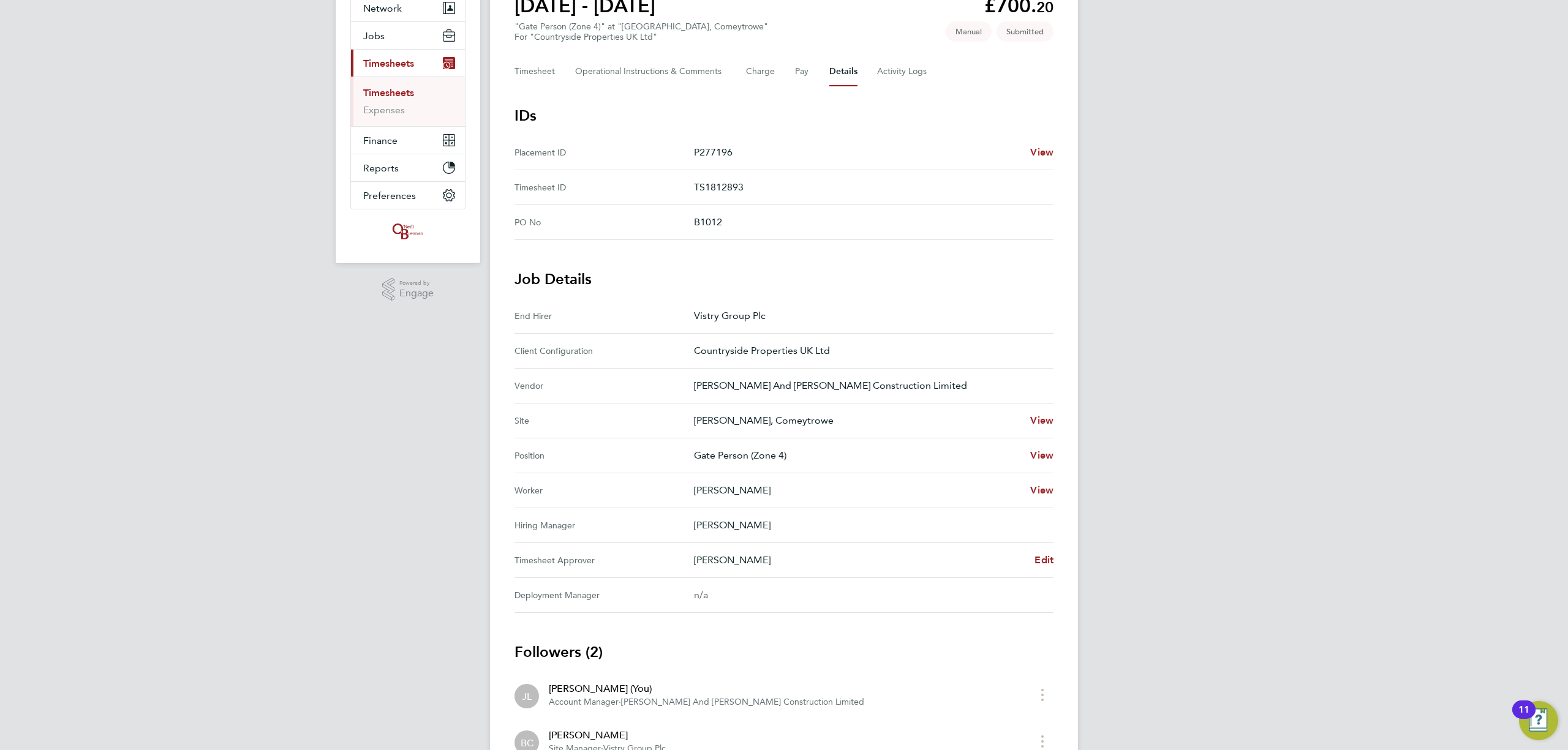
scroll to position [163, 0]
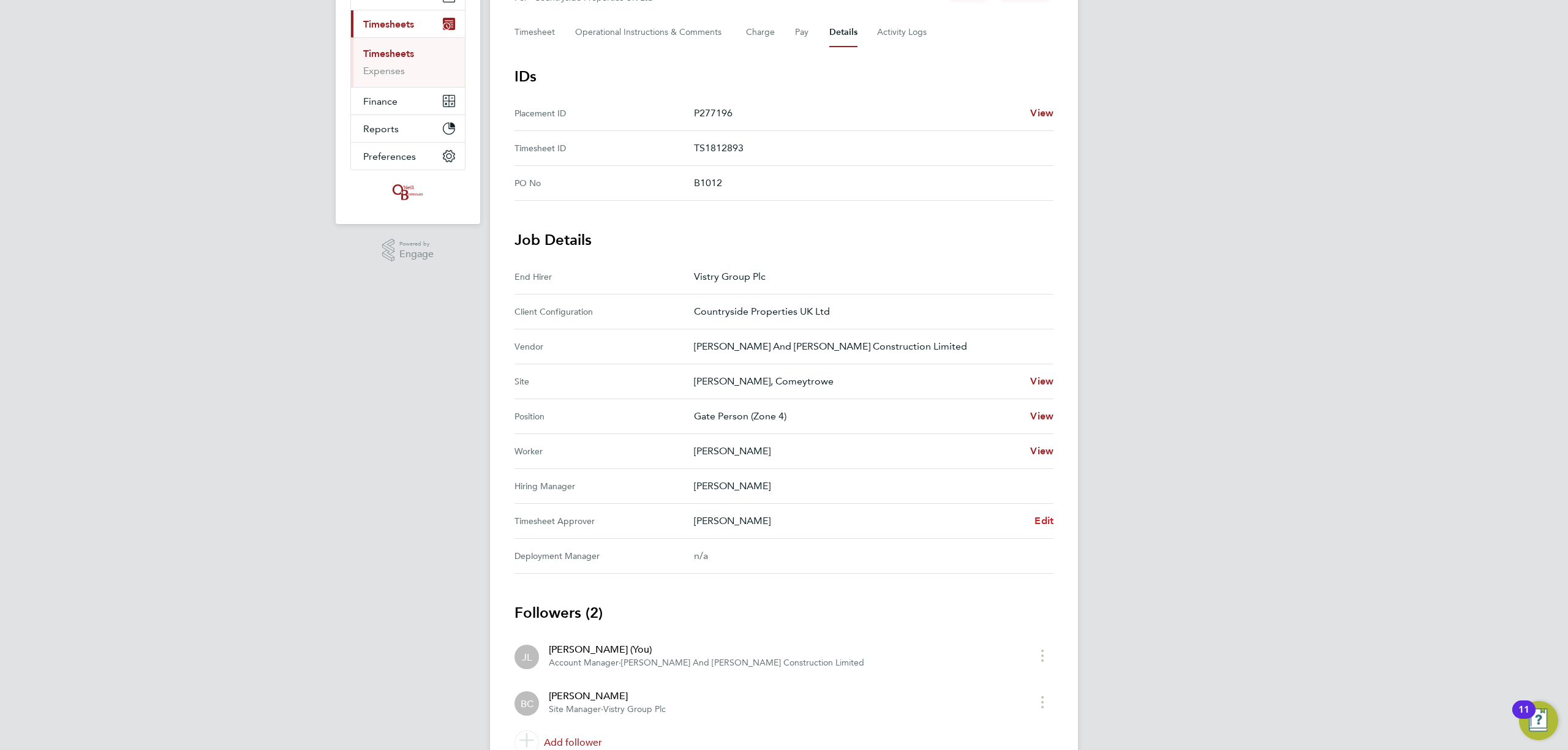
click at [1046, 525] on span "Edit" at bounding box center [1043, 521] width 19 height 12
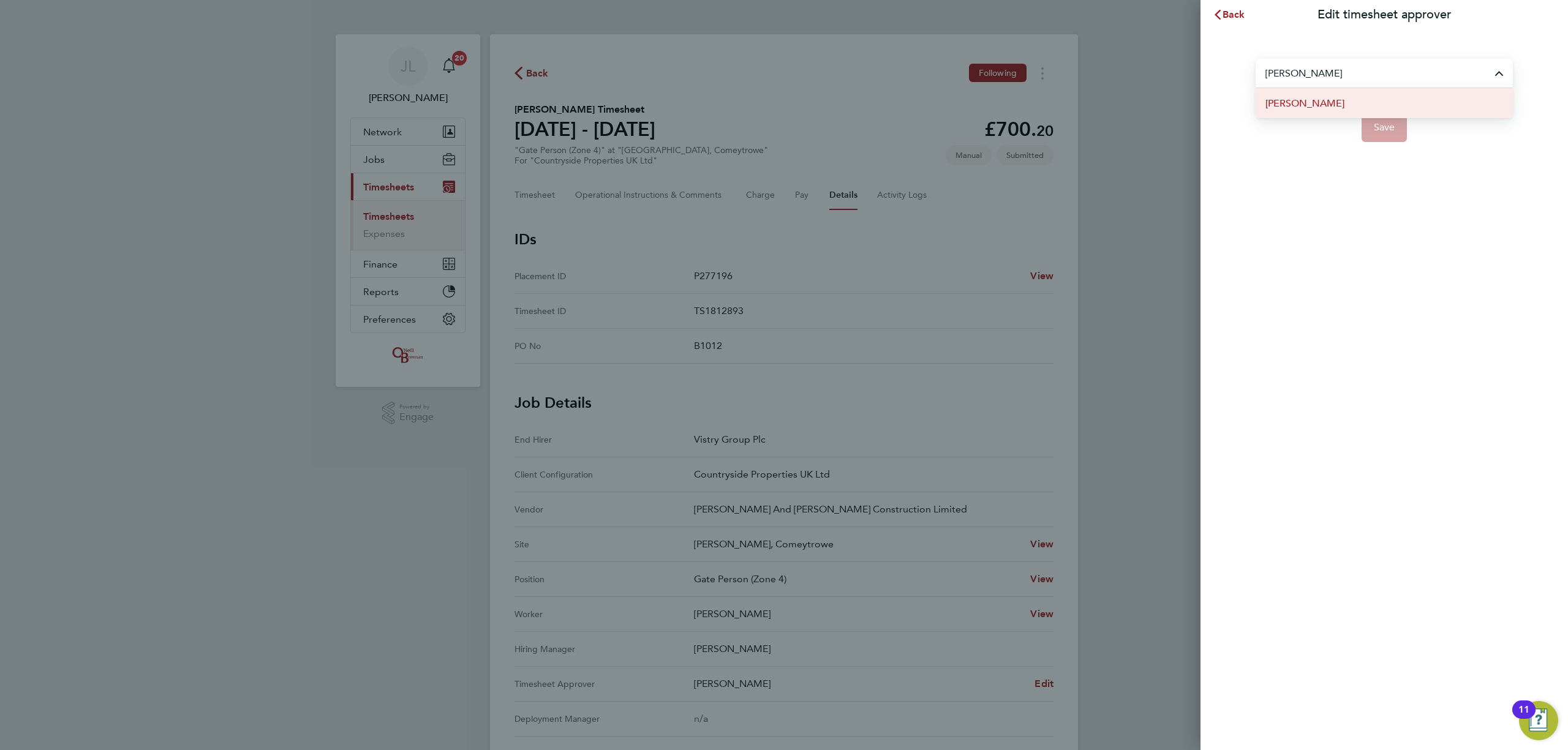
click at [1312, 99] on span "[PERSON_NAME]" at bounding box center [1305, 103] width 79 height 15
type input "[PERSON_NAME]"
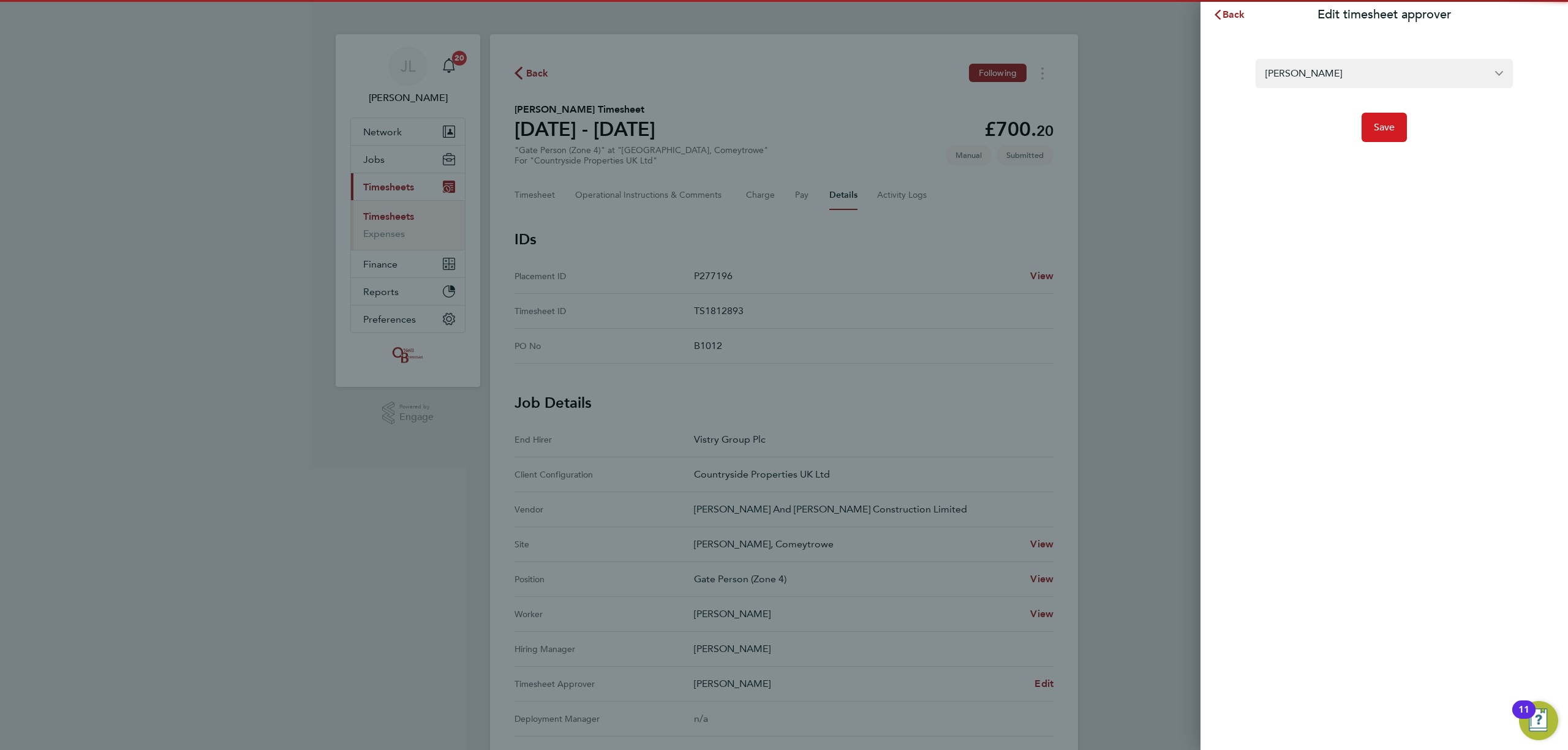
click at [1395, 124] on button "Save" at bounding box center [1384, 127] width 45 height 30
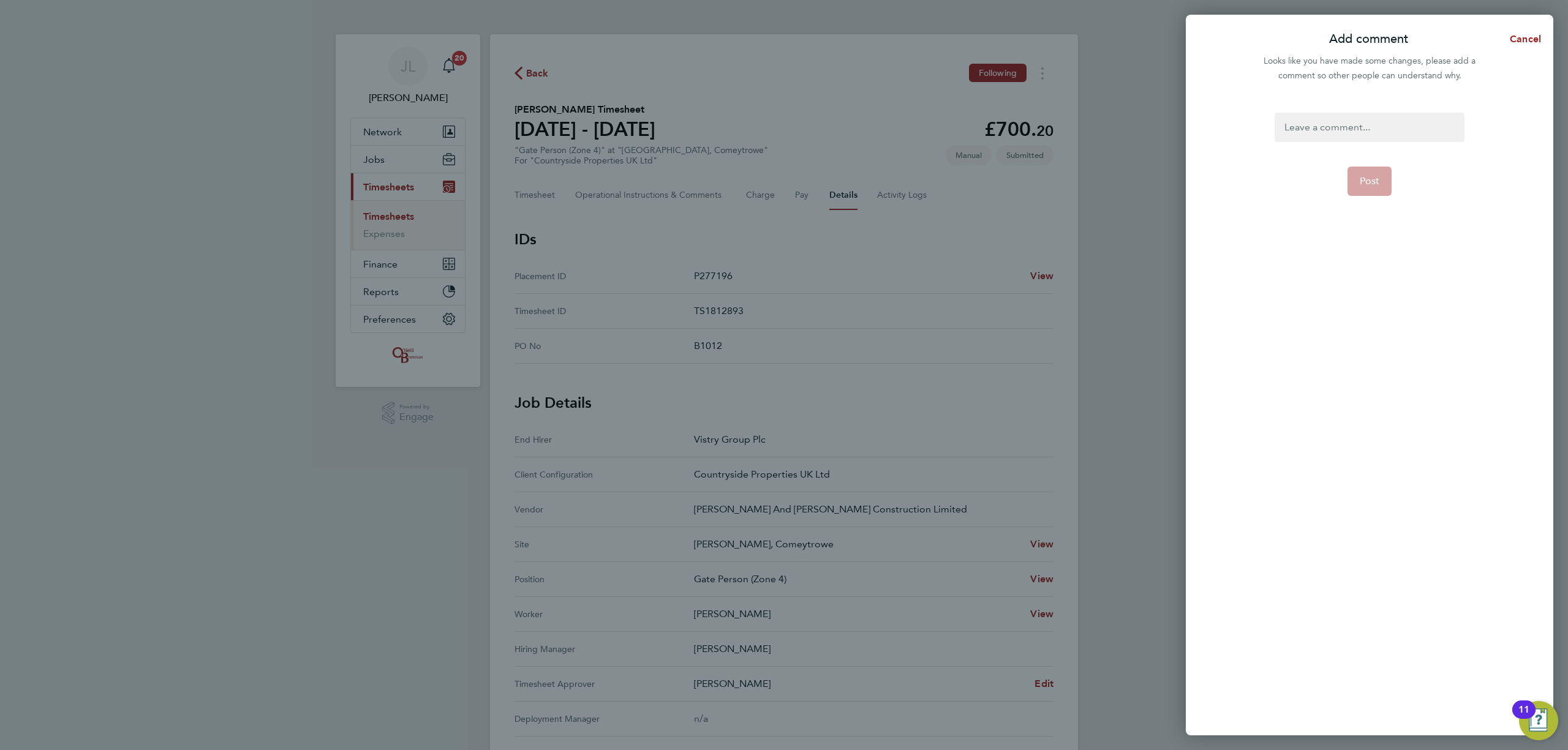
click at [1405, 125] on div at bounding box center [1369, 127] width 190 height 30
click at [1362, 129] on div at bounding box center [1369, 127] width 190 height 30
click at [1358, 180] on button "Post" at bounding box center [1369, 182] width 44 height 30
